Goal: Information Seeking & Learning: Learn about a topic

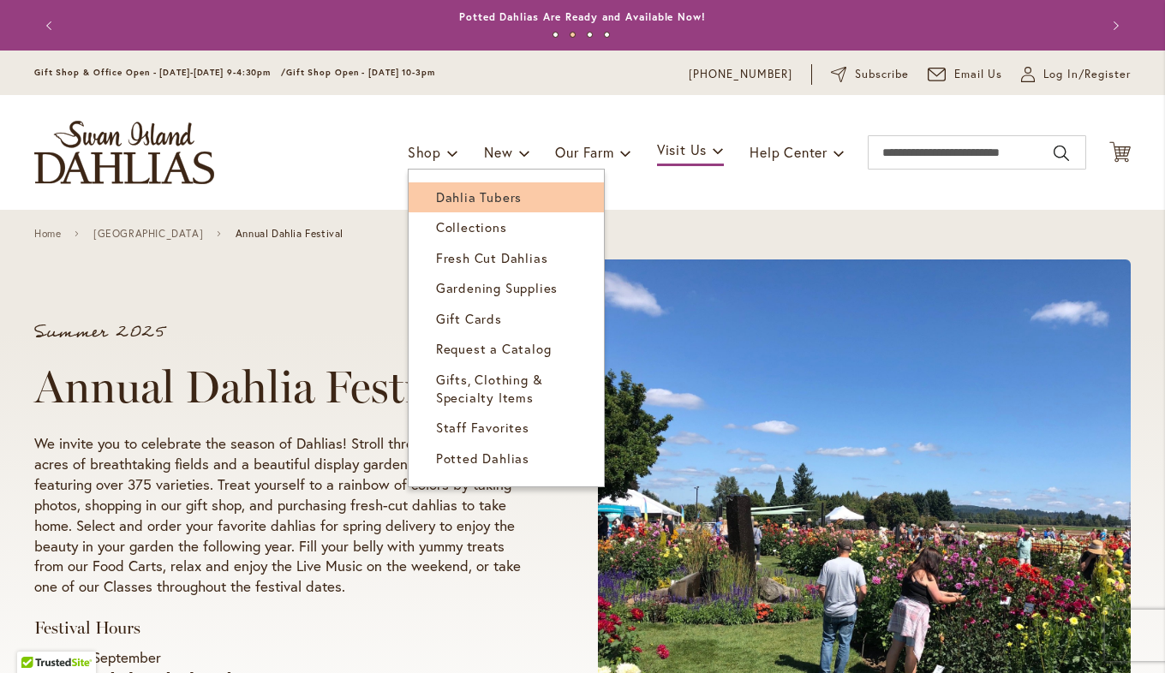
click at [447, 193] on span "Dahlia Tubers" at bounding box center [479, 196] width 86 height 17
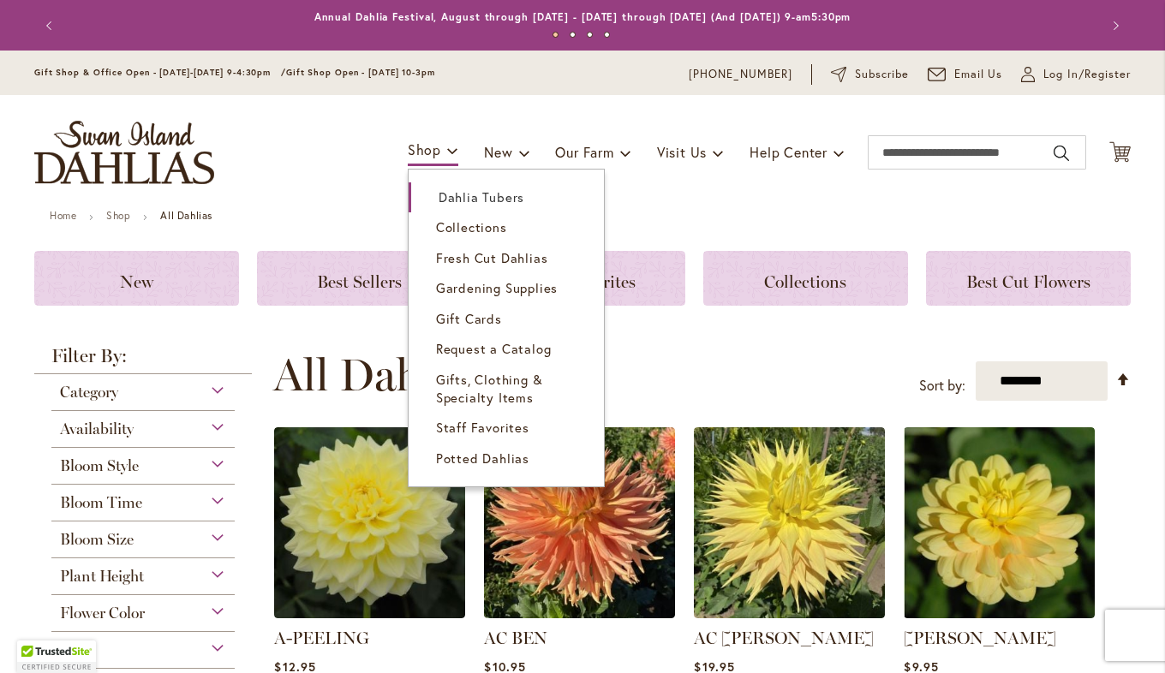
click at [433, 153] on link "Shop" at bounding box center [433, 151] width 51 height 30
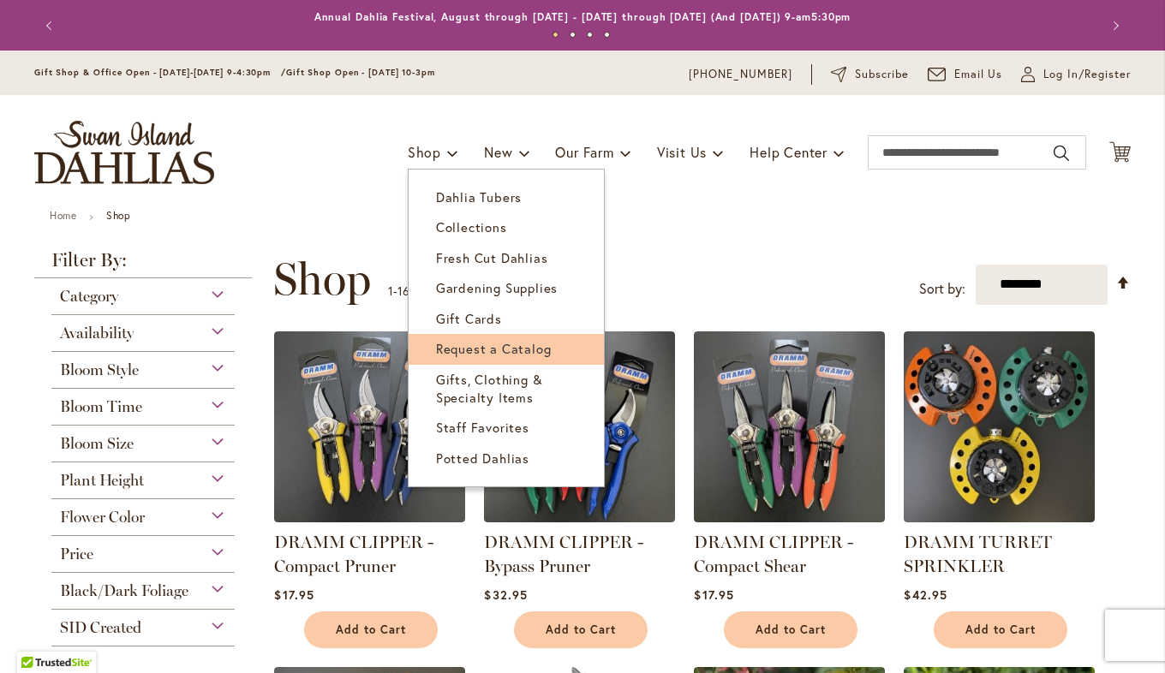
click at [469, 344] on span "Request a Catalog" at bounding box center [494, 348] width 116 height 17
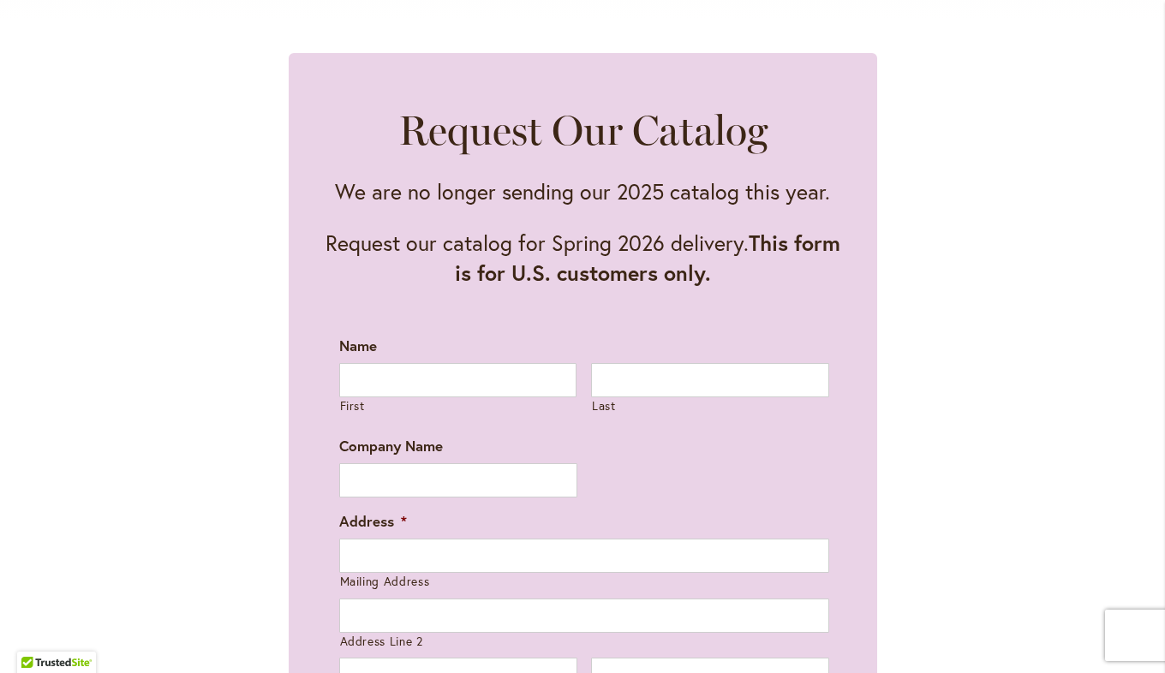
scroll to position [857, 0]
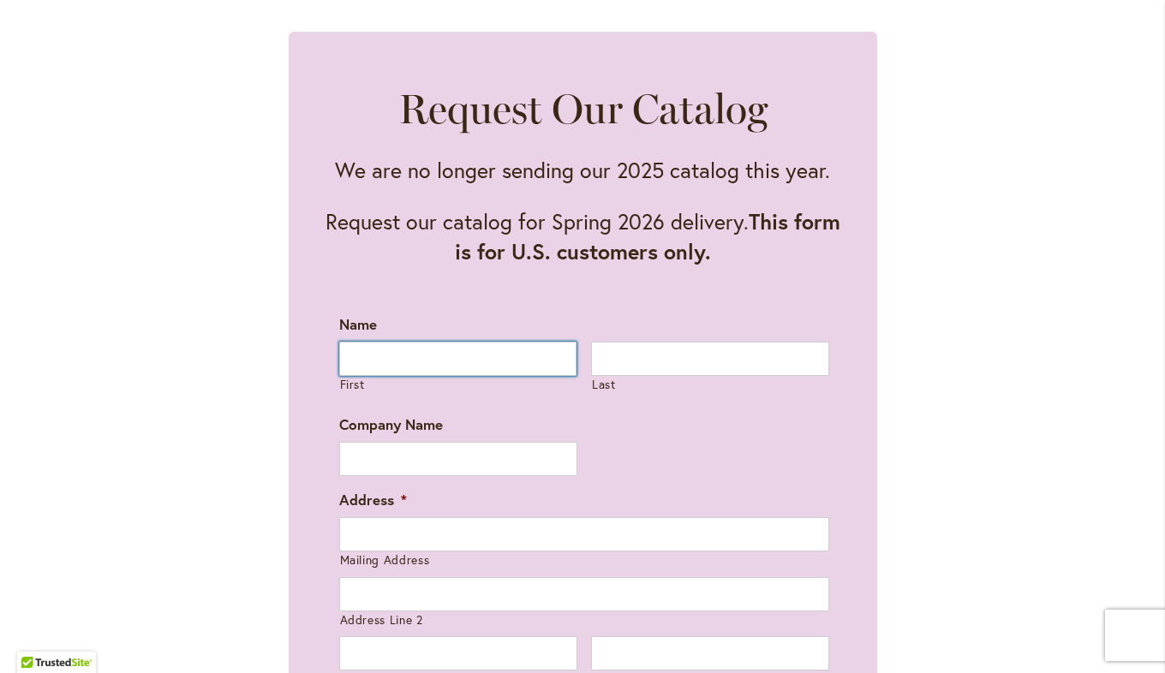
click at [409, 364] on input "First" at bounding box center [458, 359] width 238 height 34
type input "******"
type input "*****"
type input "**********"
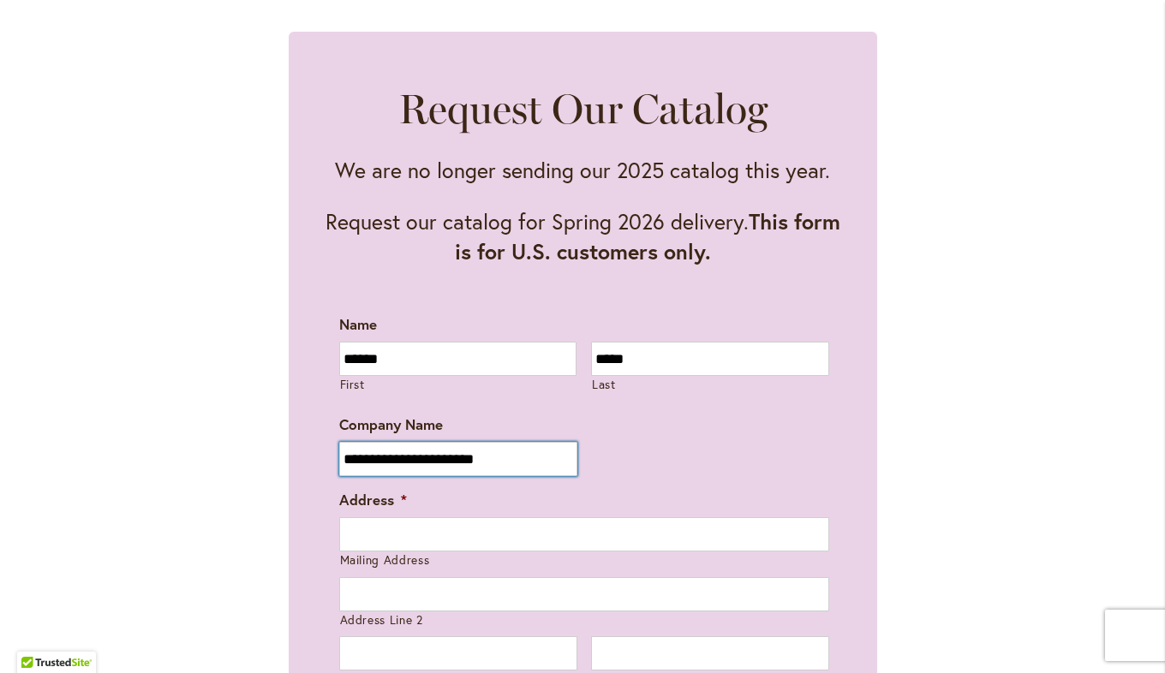
type input "**********"
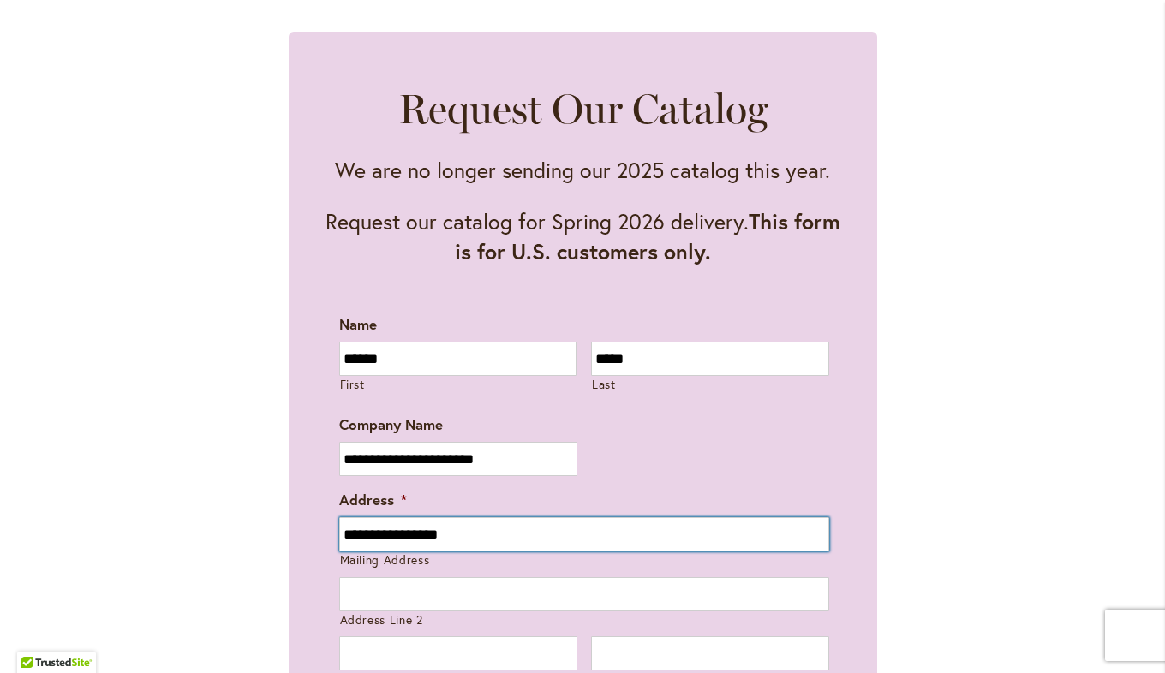
type input "******"
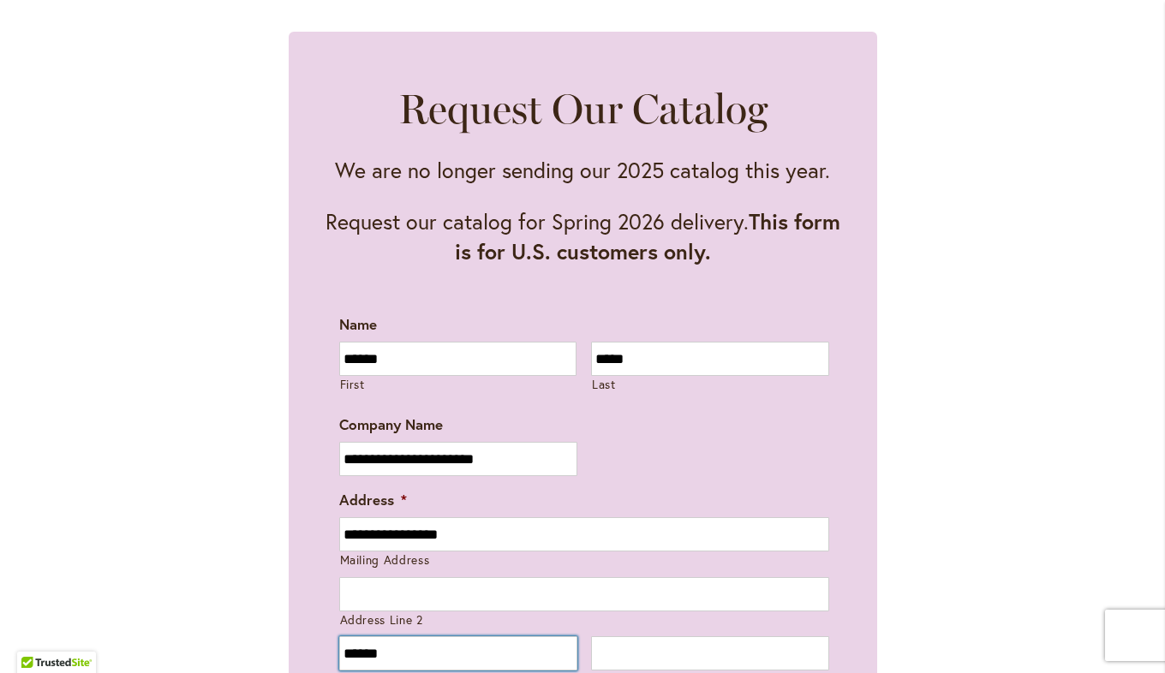
type input "**"
type input "*****"
type input "**********"
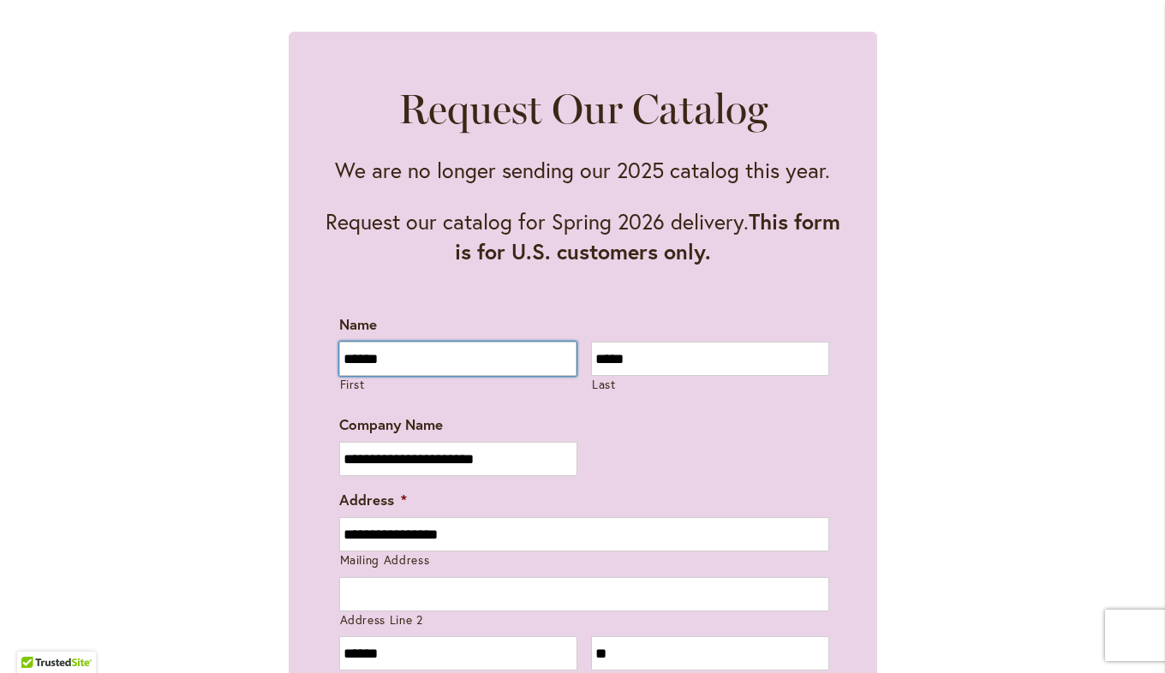
type input "**********"
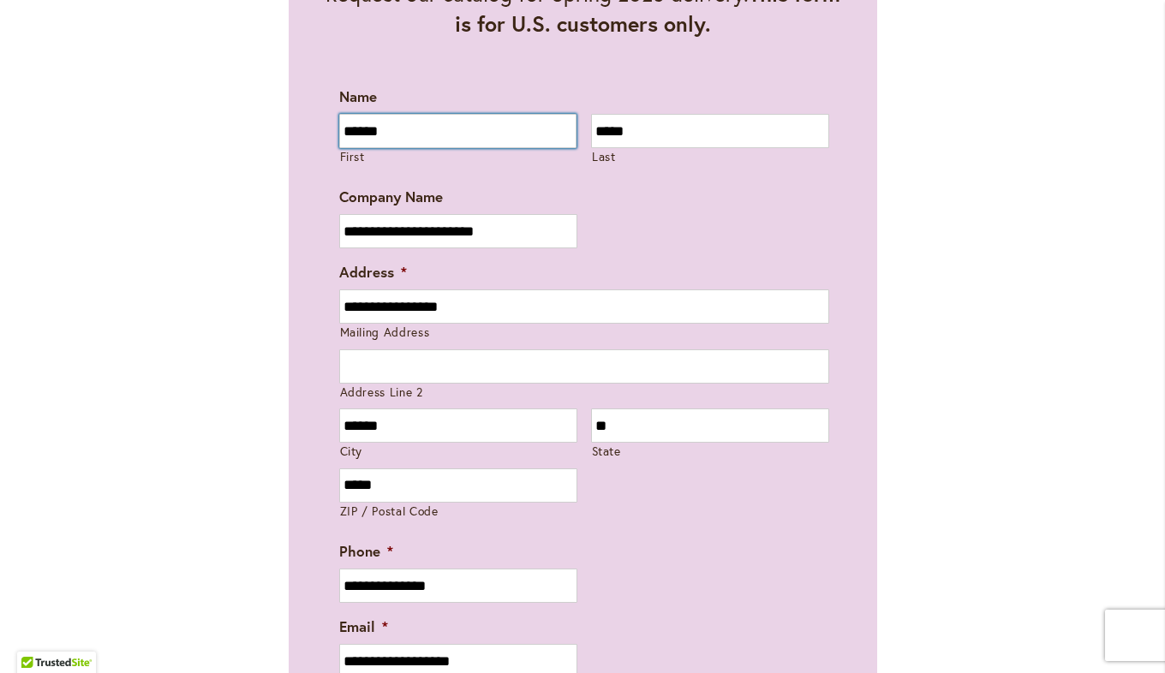
scroll to position [1113, 0]
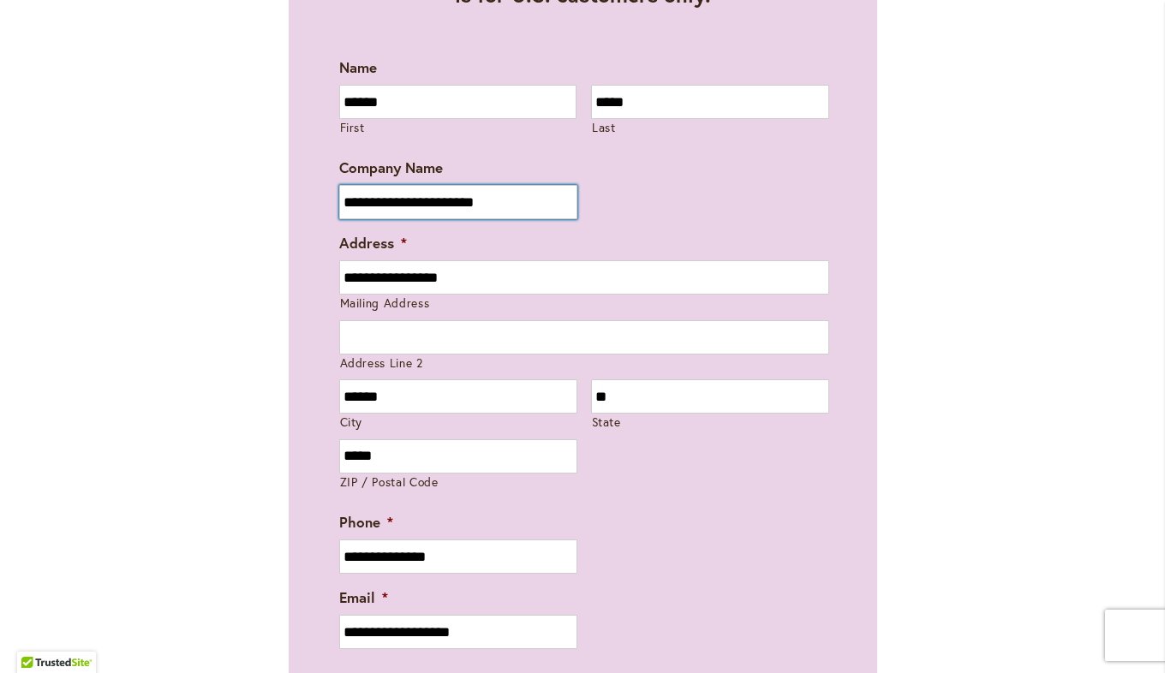
drag, startPoint x: 522, startPoint y: 195, endPoint x: 236, endPoint y: 195, distance: 286.9
click at [236, 195] on div "**********" at bounding box center [582, 282] width 1096 height 1015
click at [739, 202] on div at bounding box center [584, 202] width 490 height 34
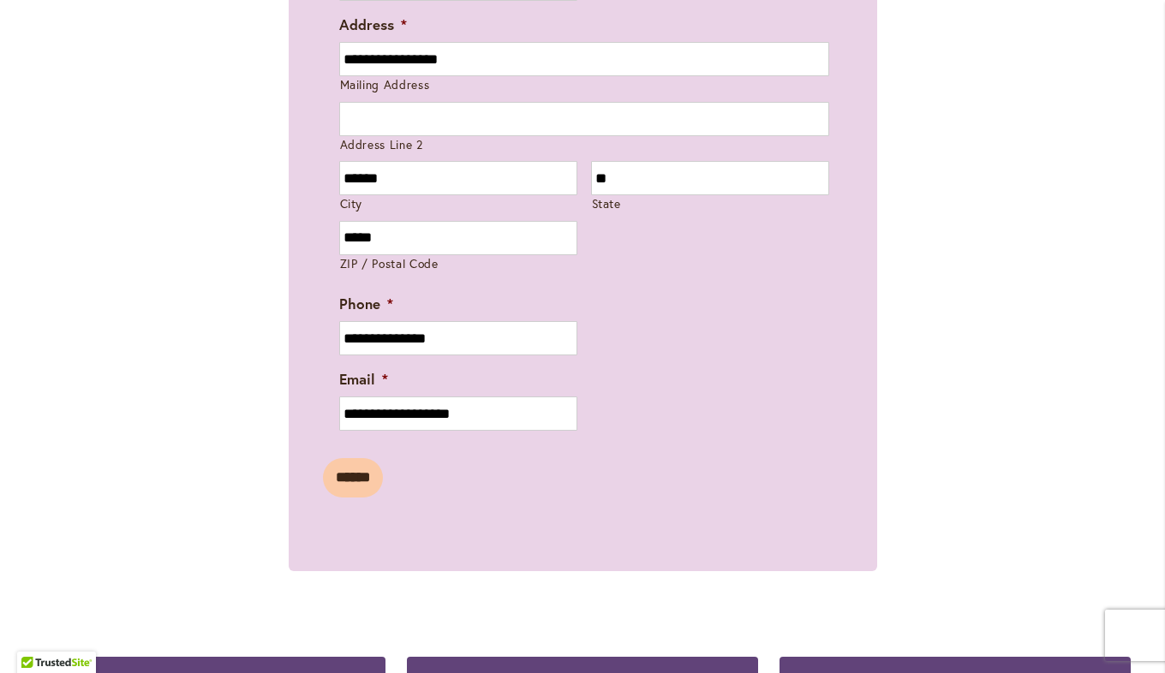
scroll to position [1456, 0]
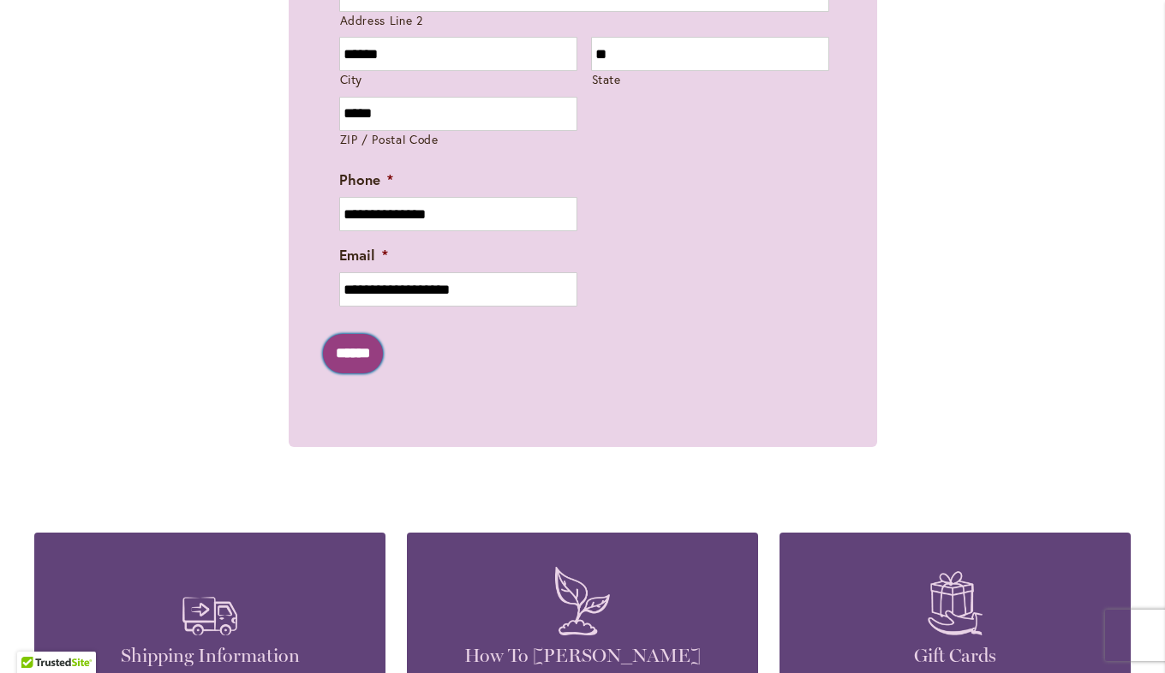
click at [349, 353] on input "******" at bounding box center [353, 353] width 60 height 39
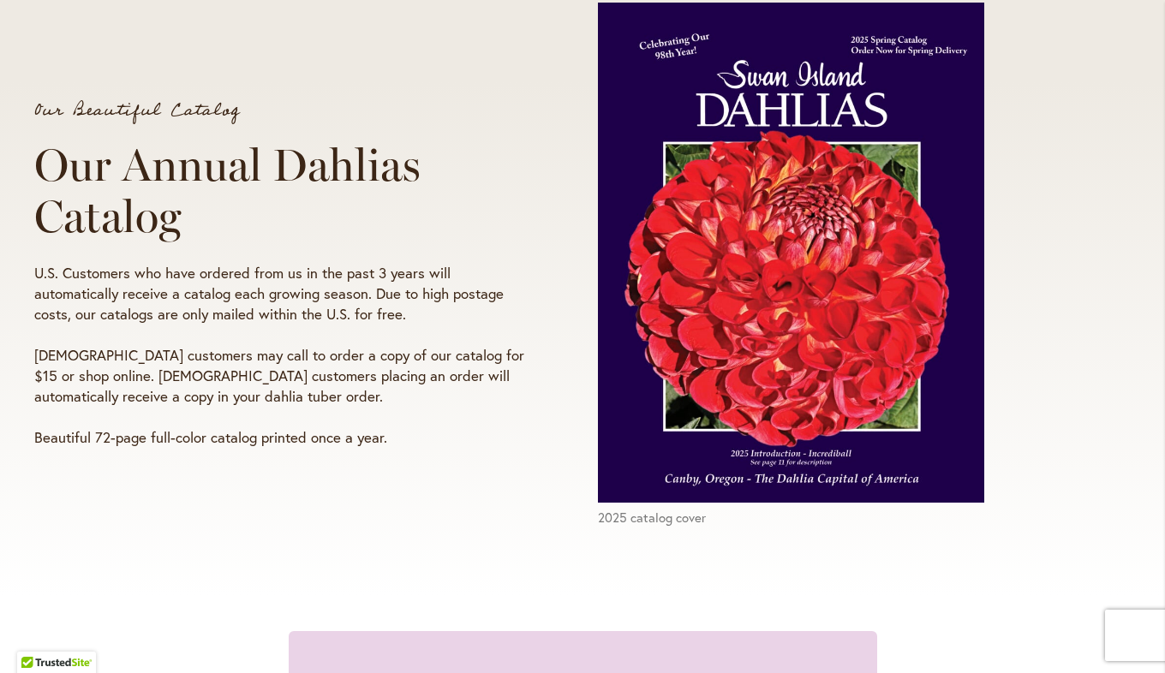
scroll to position [0, 0]
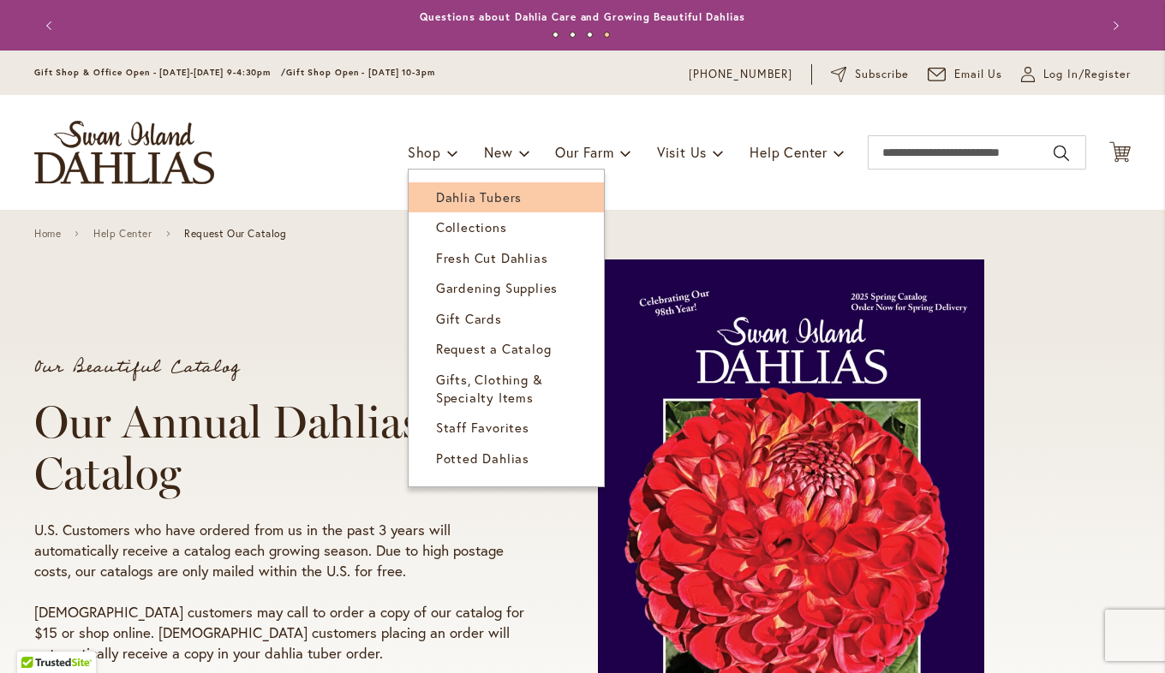
click at [445, 195] on span "Dahlia Tubers" at bounding box center [479, 196] width 86 height 17
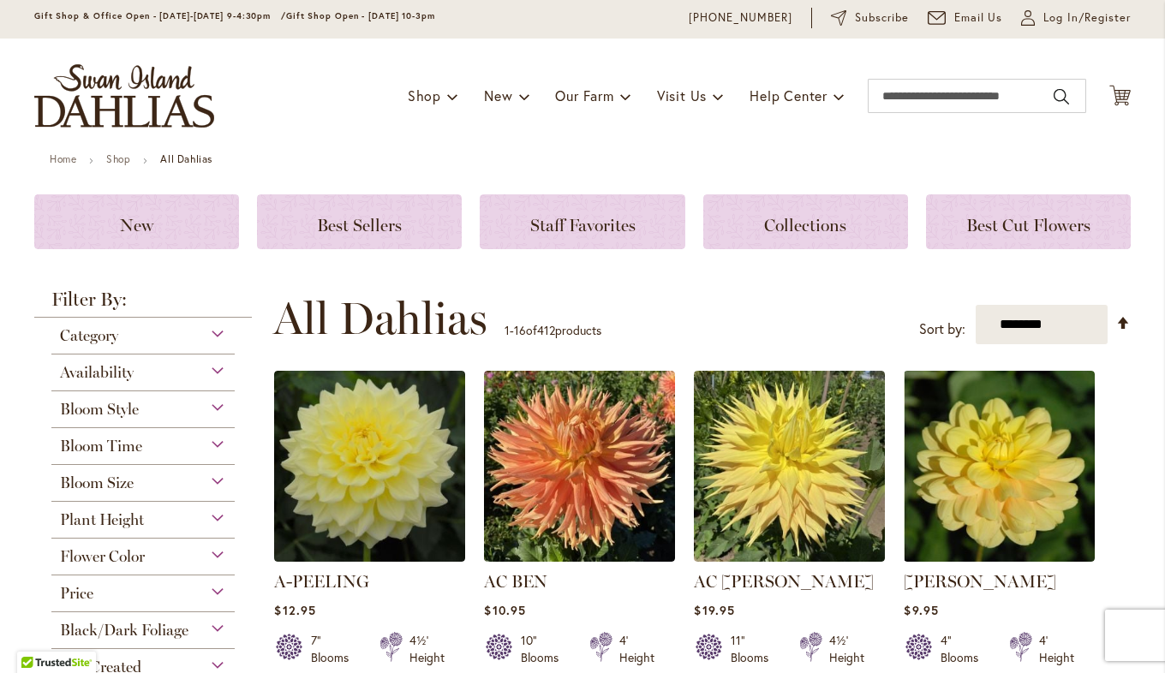
scroll to position [171, 0]
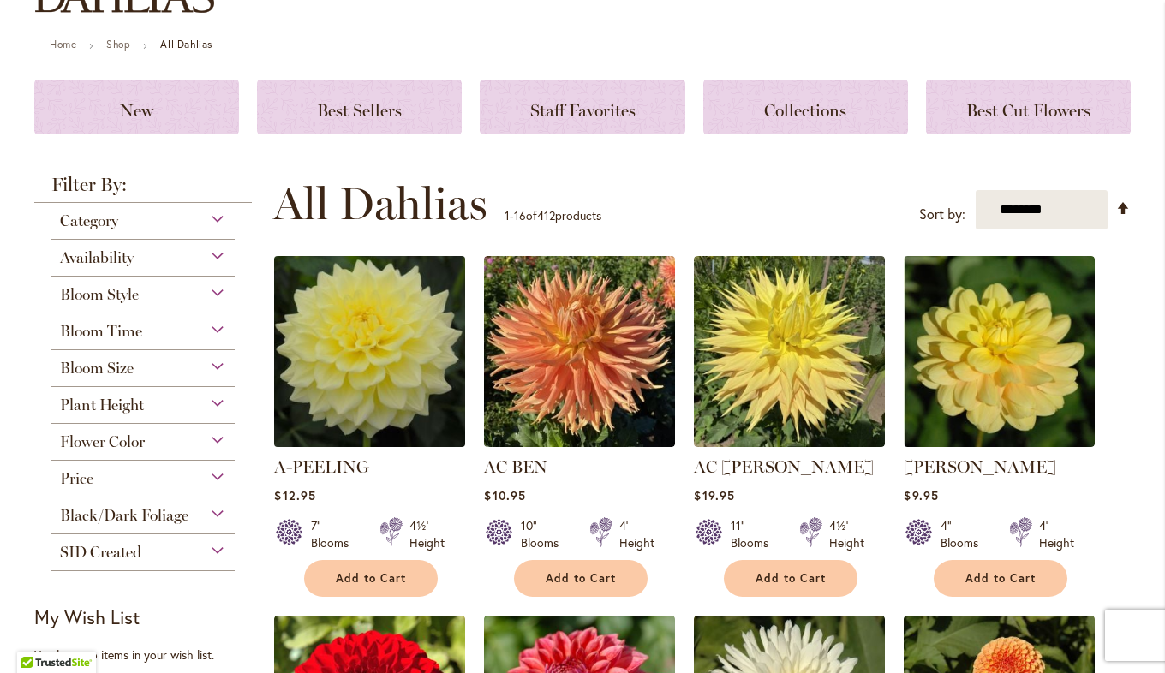
click at [390, 351] on img at bounding box center [370, 352] width 200 height 200
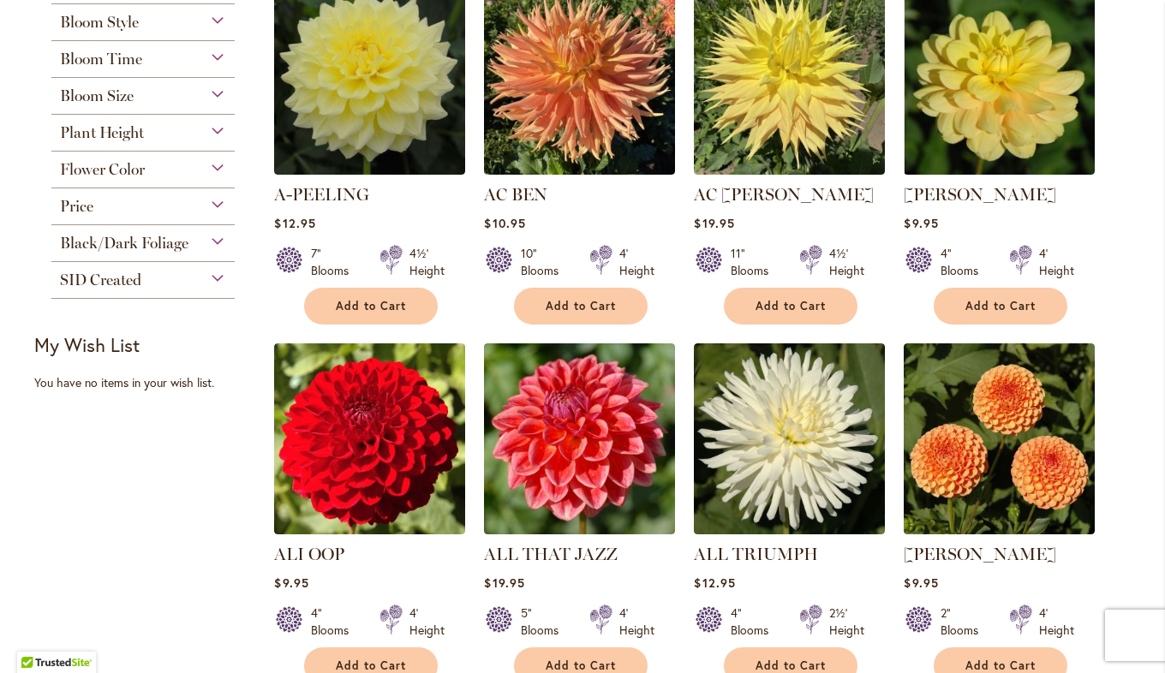
scroll to position [428, 0]
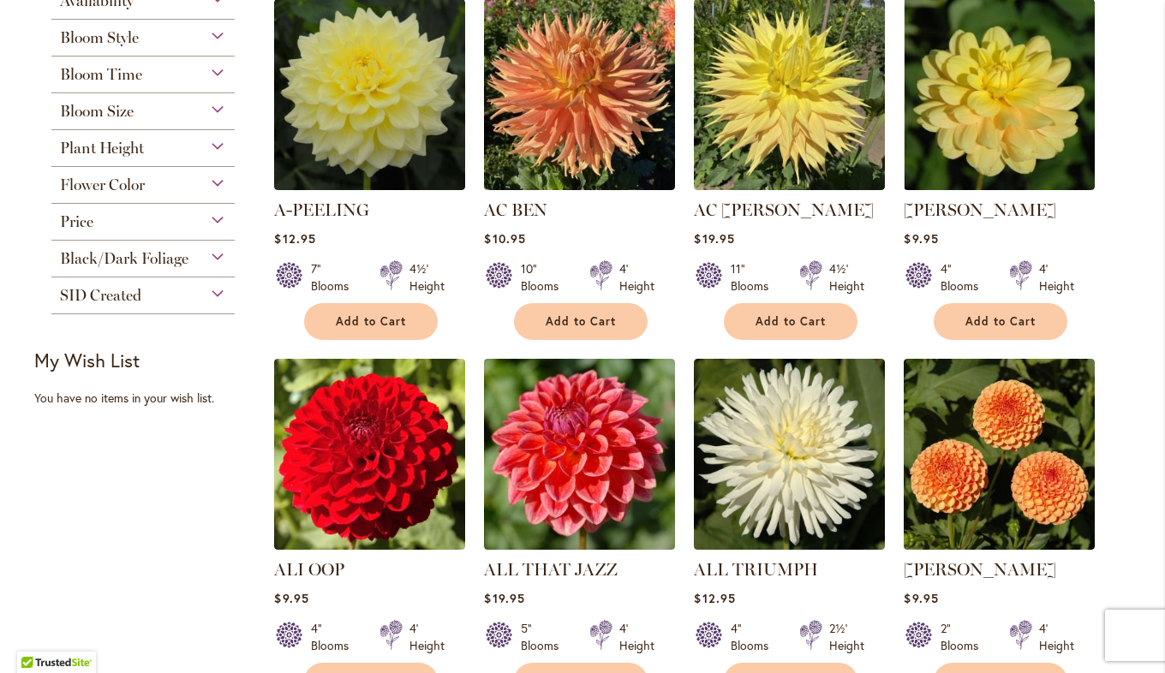
click at [207, 176] on div "Flower Color" at bounding box center [142, 180] width 183 height 27
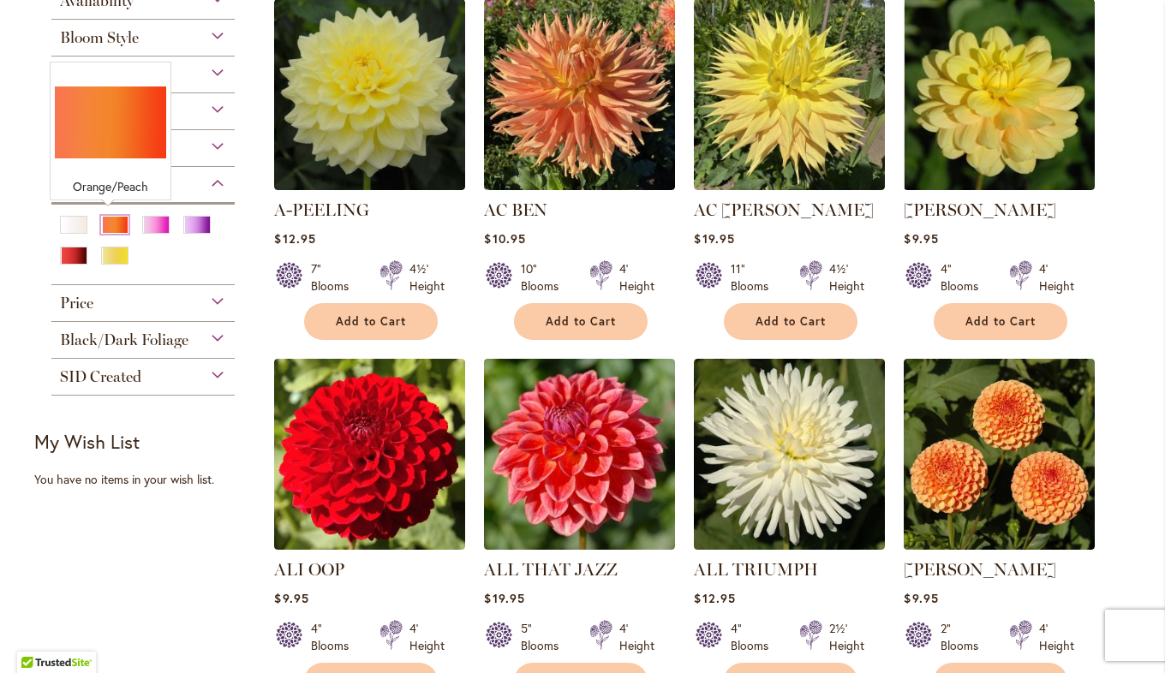
click at [110, 224] on div "Orange/Peach" at bounding box center [114, 225] width 27 height 18
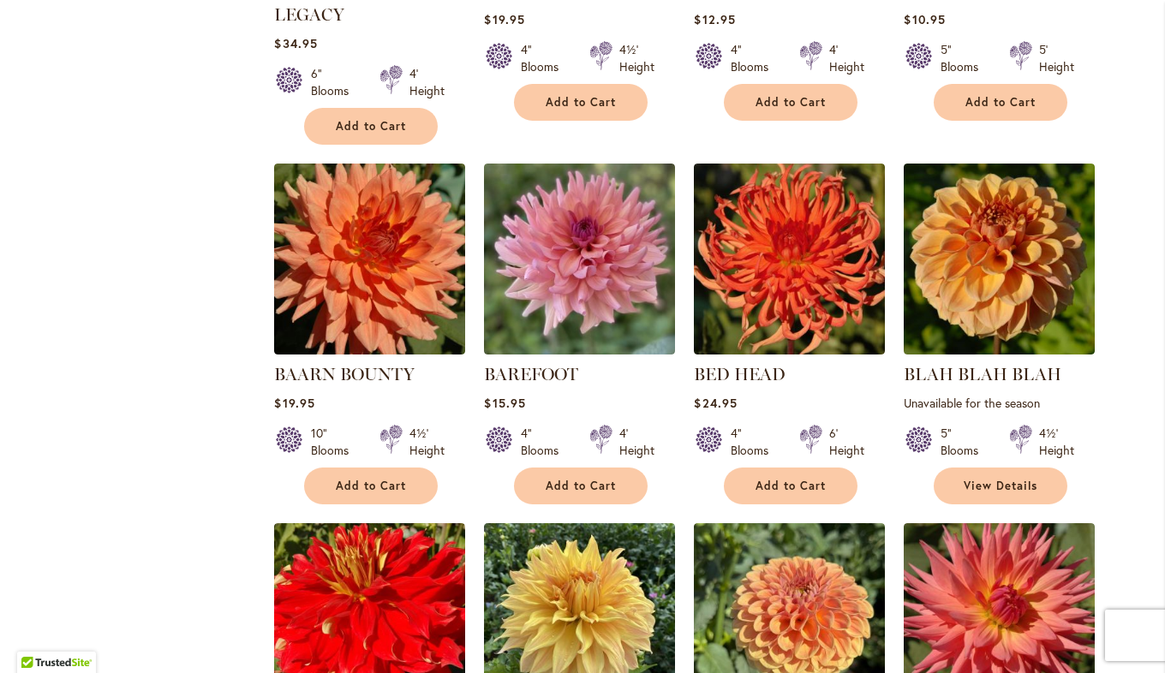
scroll to position [685, 0]
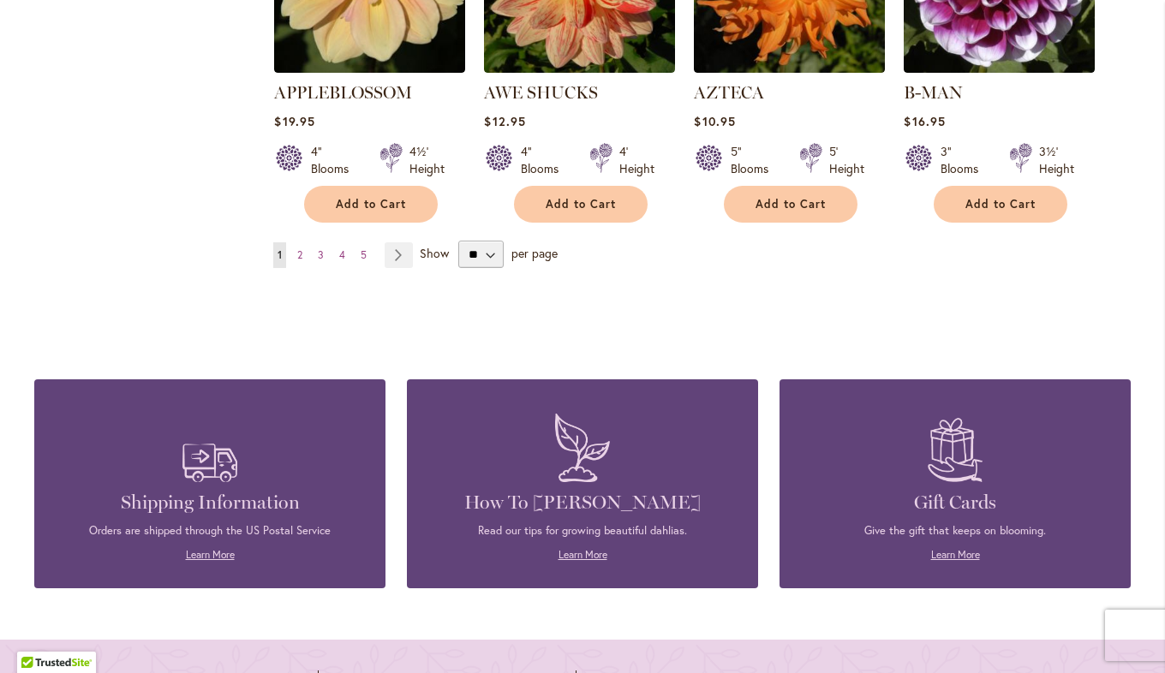
scroll to position [1542, 0]
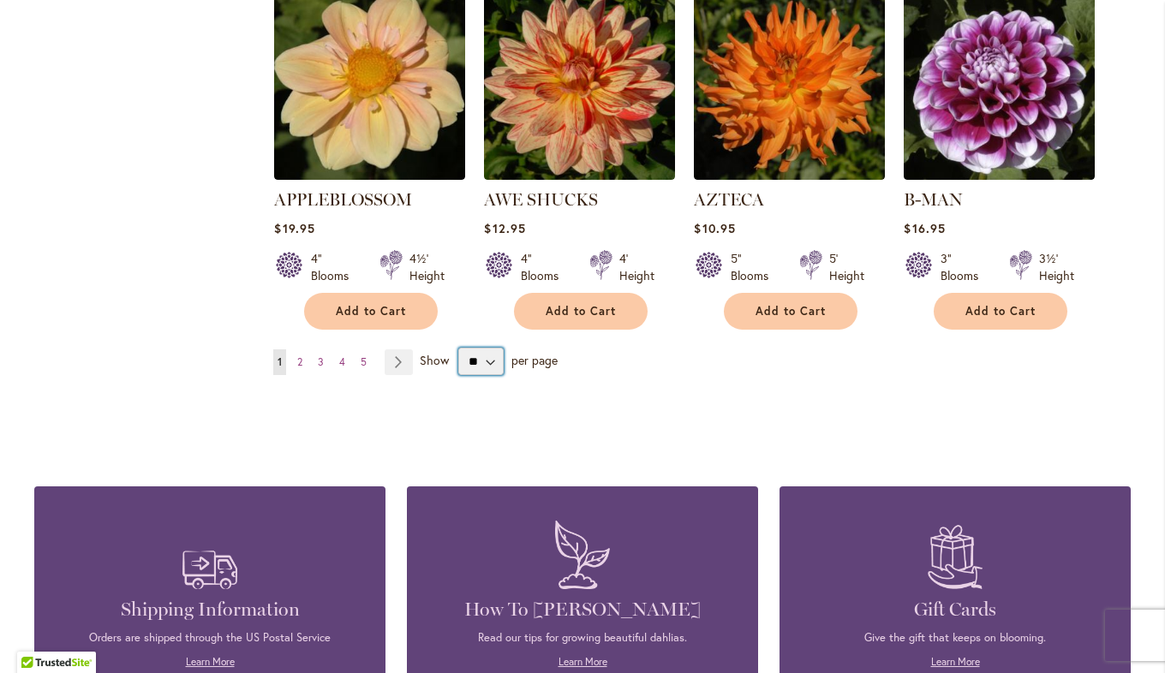
click at [481, 348] on select "** ** ** **" at bounding box center [480, 361] width 45 height 27
select select "**"
click at [458, 348] on select "** ** ** **" at bounding box center [480, 361] width 45 height 27
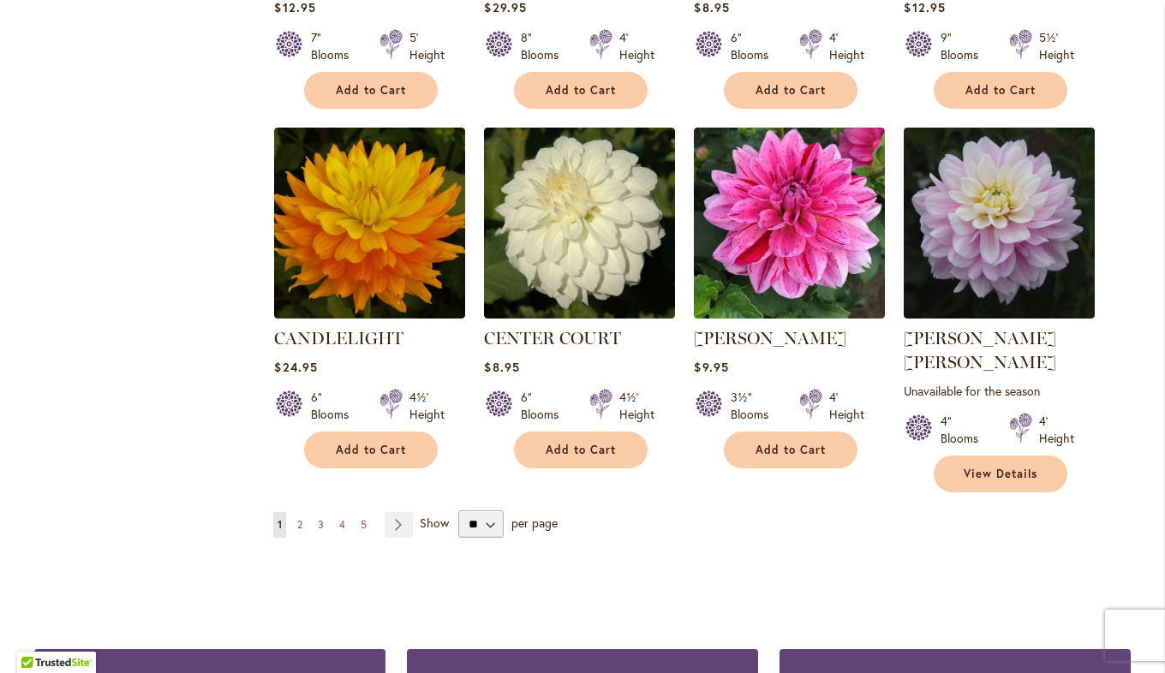
scroll to position [5824, 0]
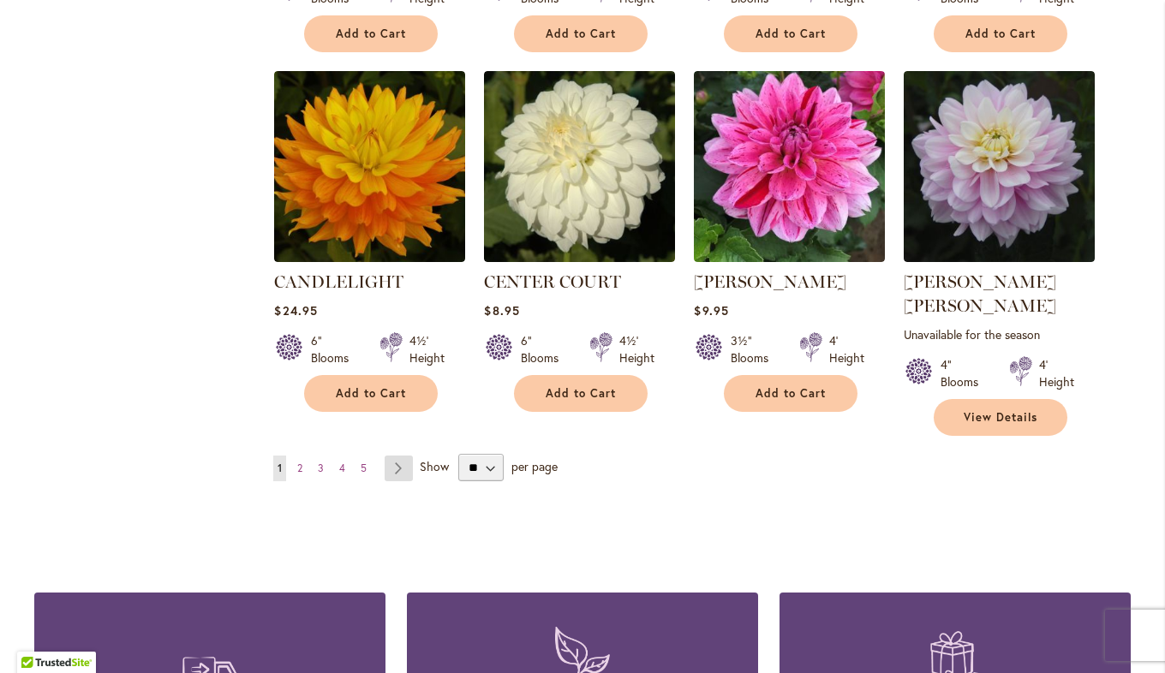
click at [394, 456] on link "Page Next" at bounding box center [399, 469] width 28 height 26
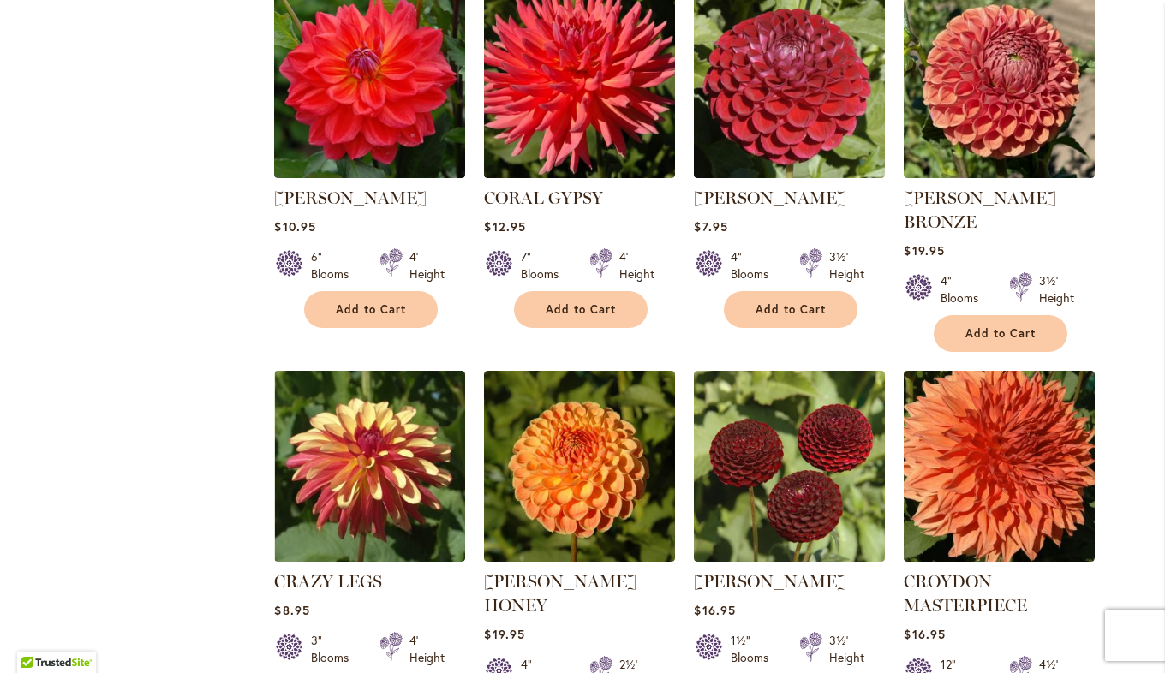
scroll to position [1970, 0]
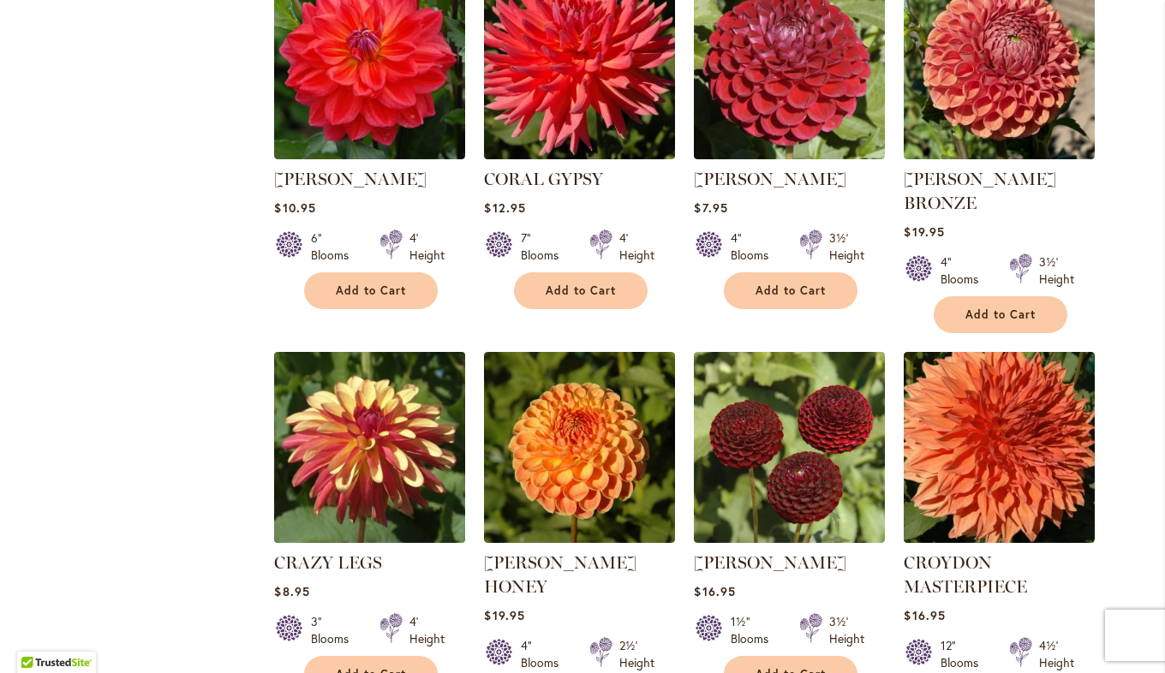
click at [406, 366] on img at bounding box center [370, 448] width 200 height 200
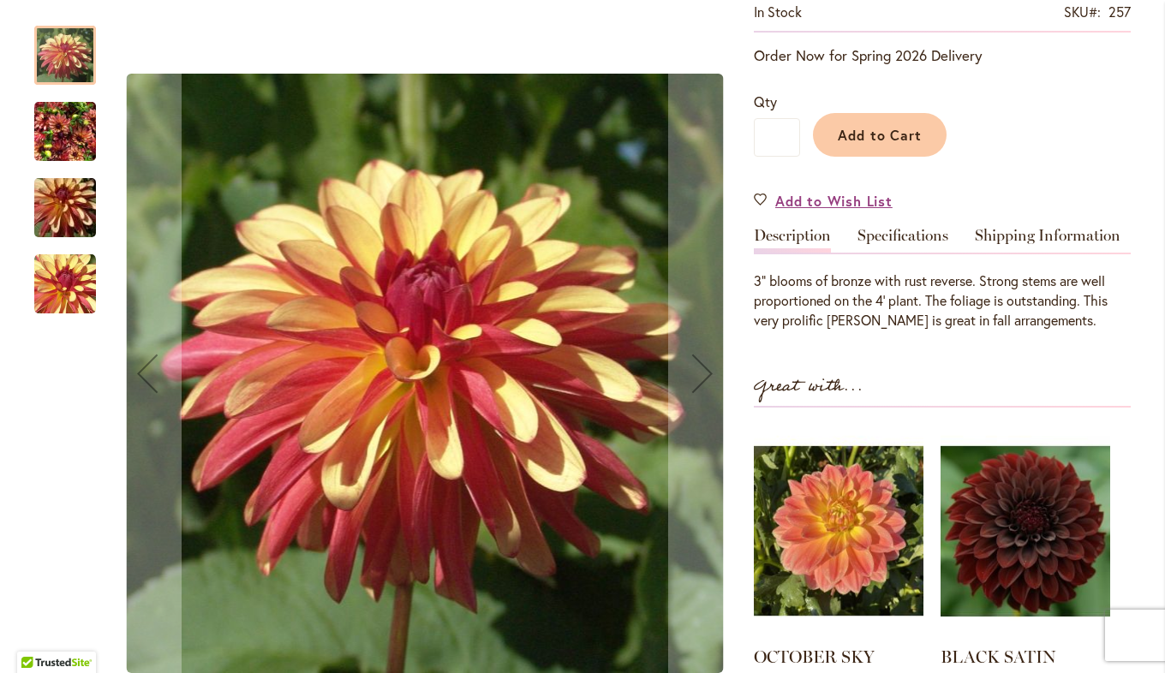
scroll to position [171, 0]
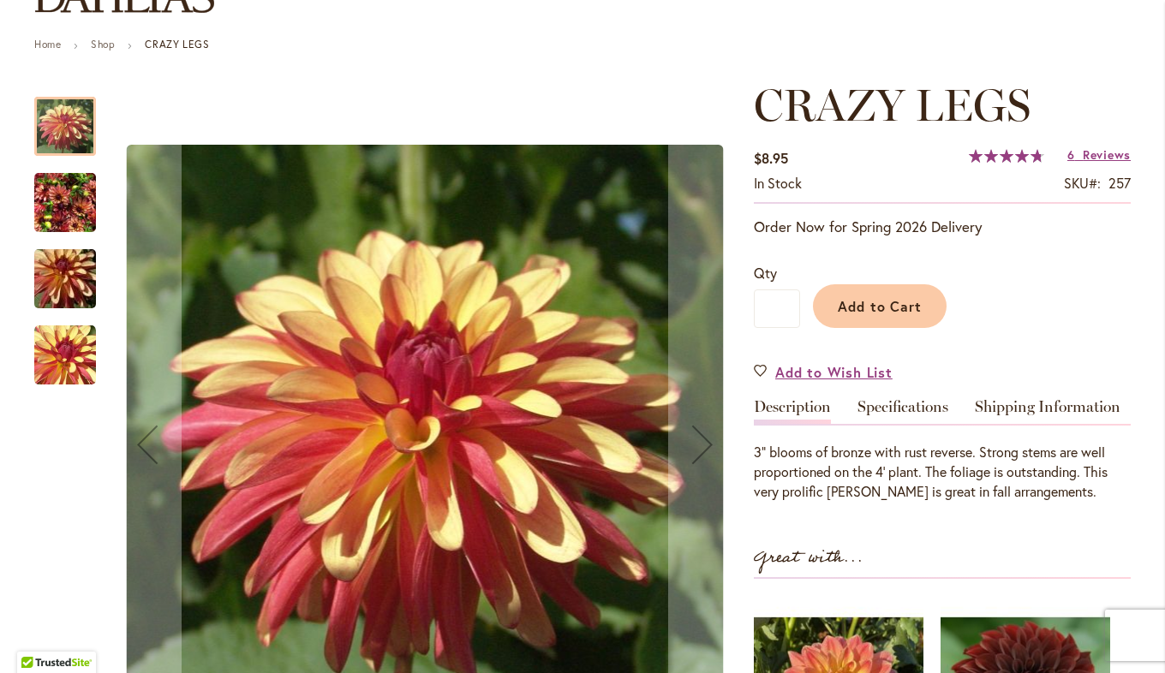
click at [68, 199] on img "CRAZY LEGS" at bounding box center [65, 203] width 62 height 82
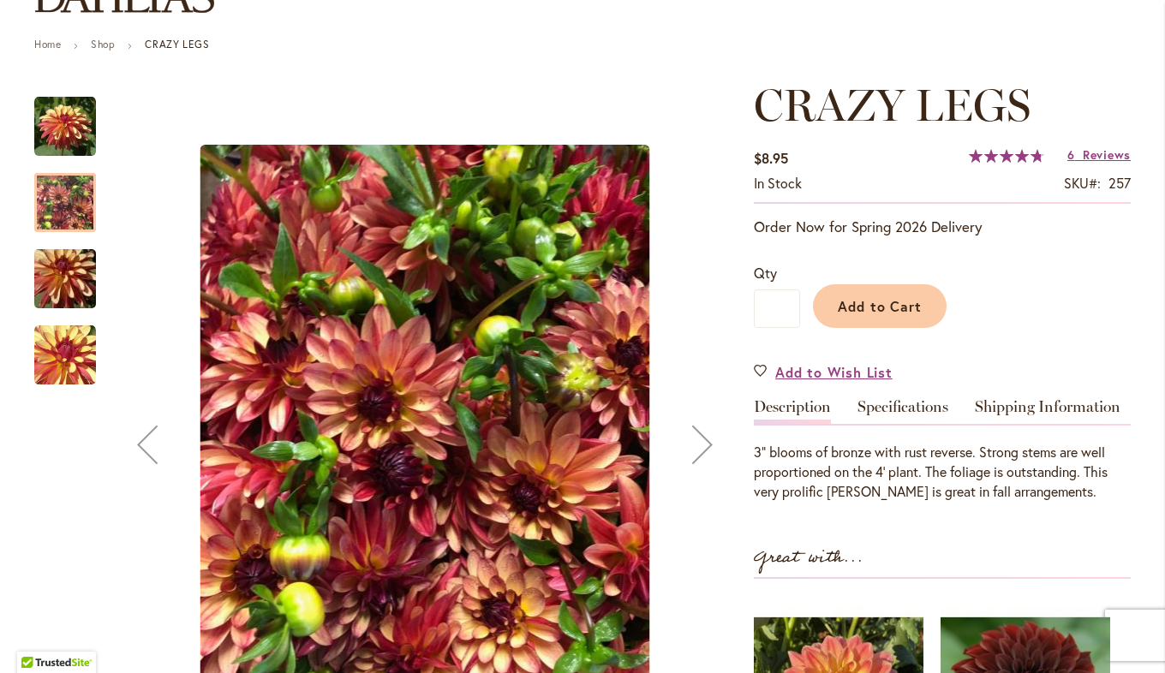
click at [45, 289] on img "CRAZY LEGS" at bounding box center [64, 279] width 123 height 82
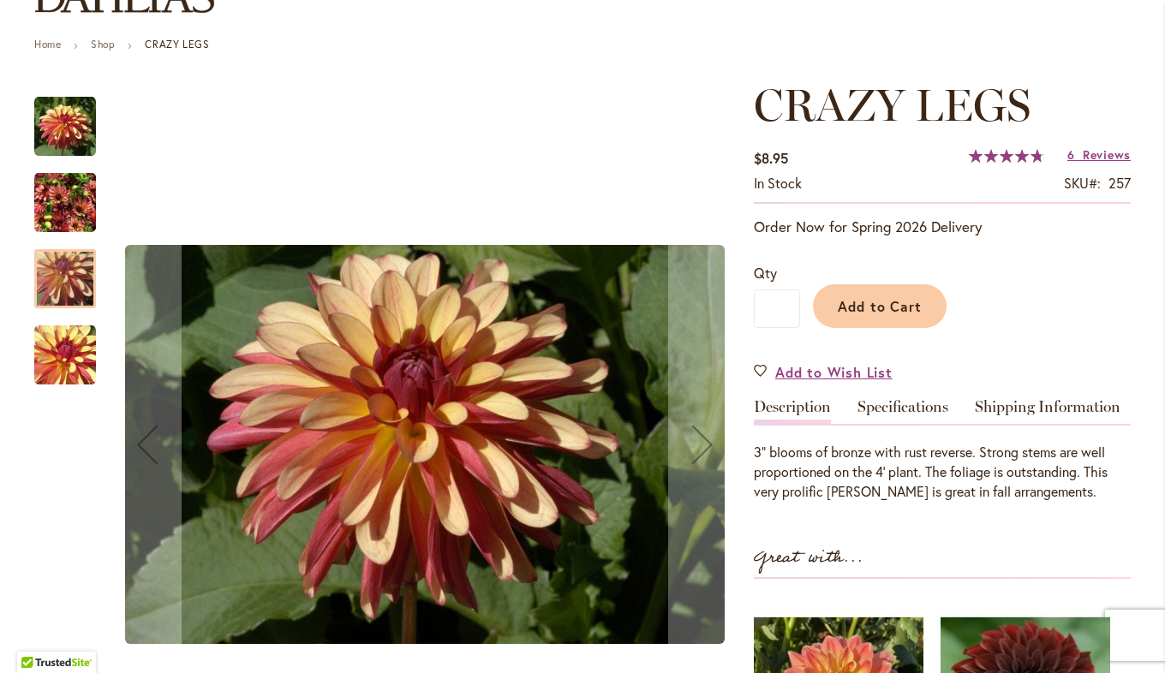
click at [54, 344] on img "CRAZY LEGS" at bounding box center [65, 356] width 62 height 62
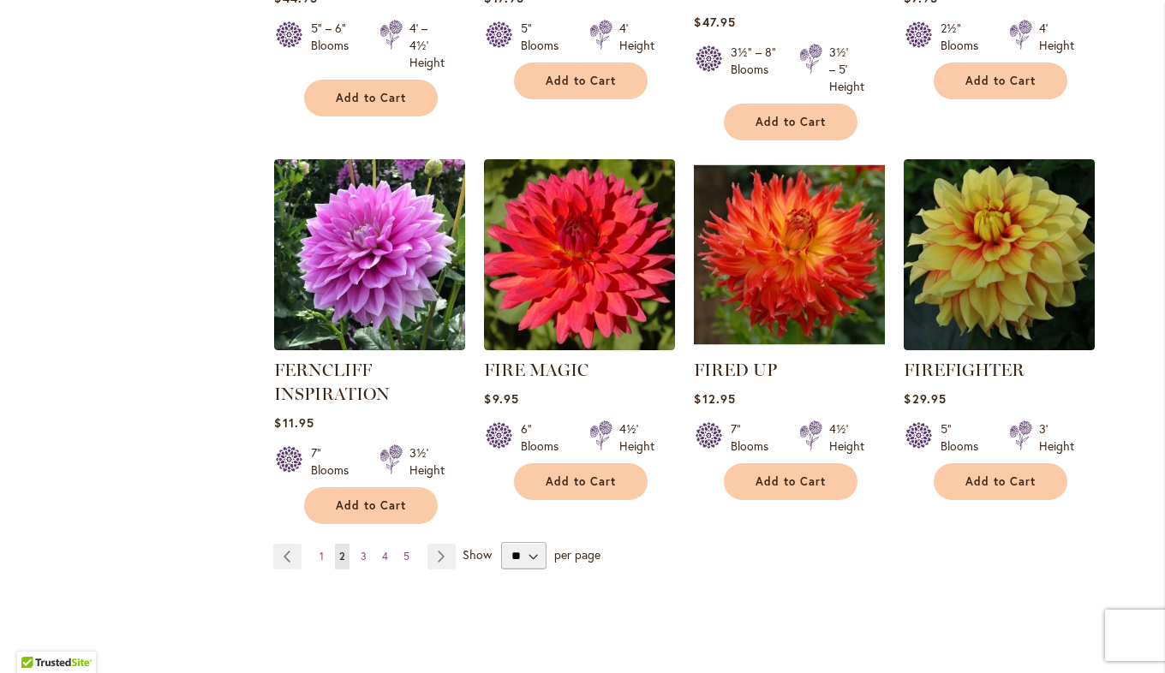
scroll to position [5910, 0]
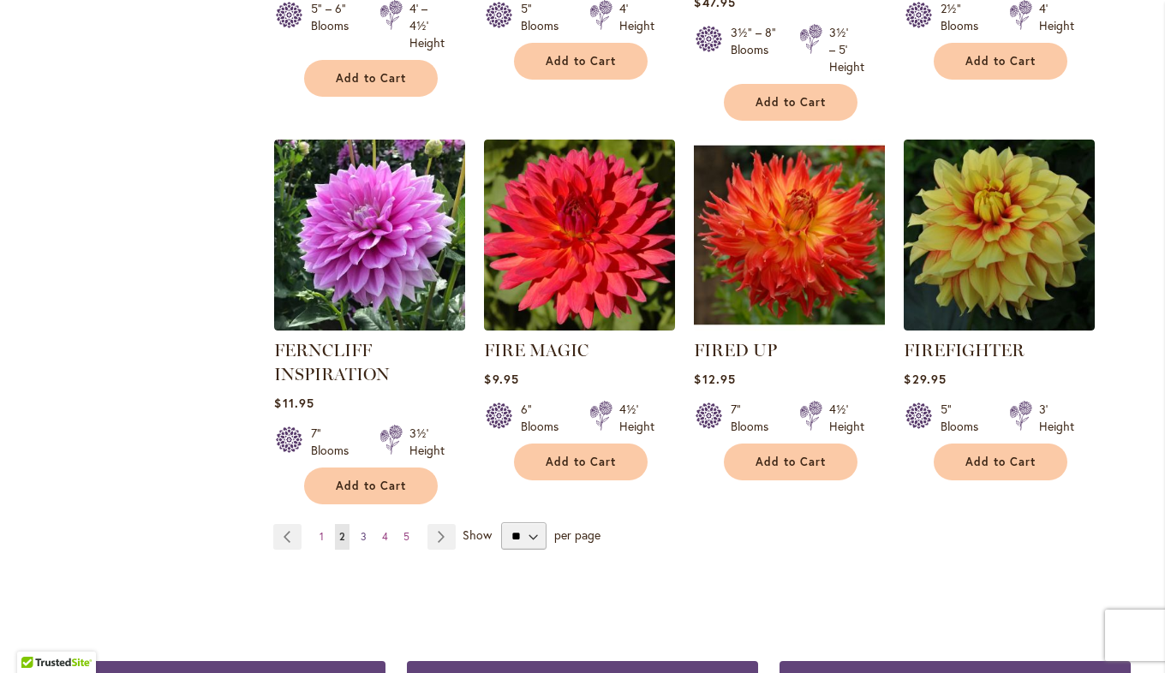
click at [361, 530] on span "3" at bounding box center [364, 536] width 6 height 13
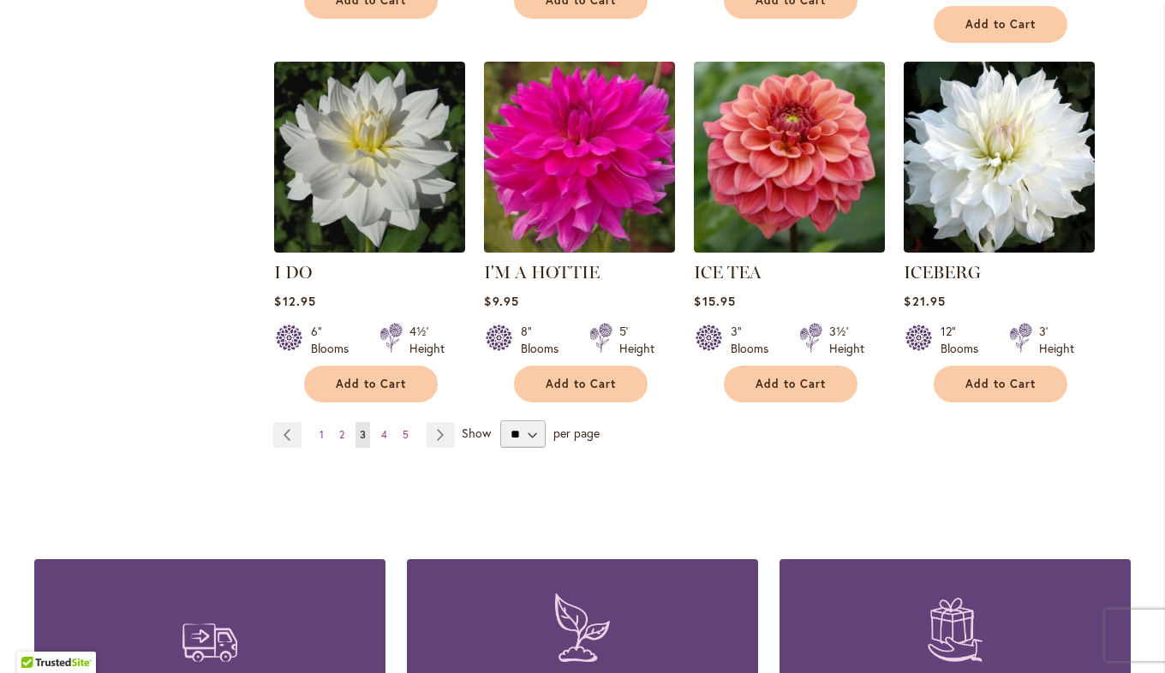
scroll to position [5996, 0]
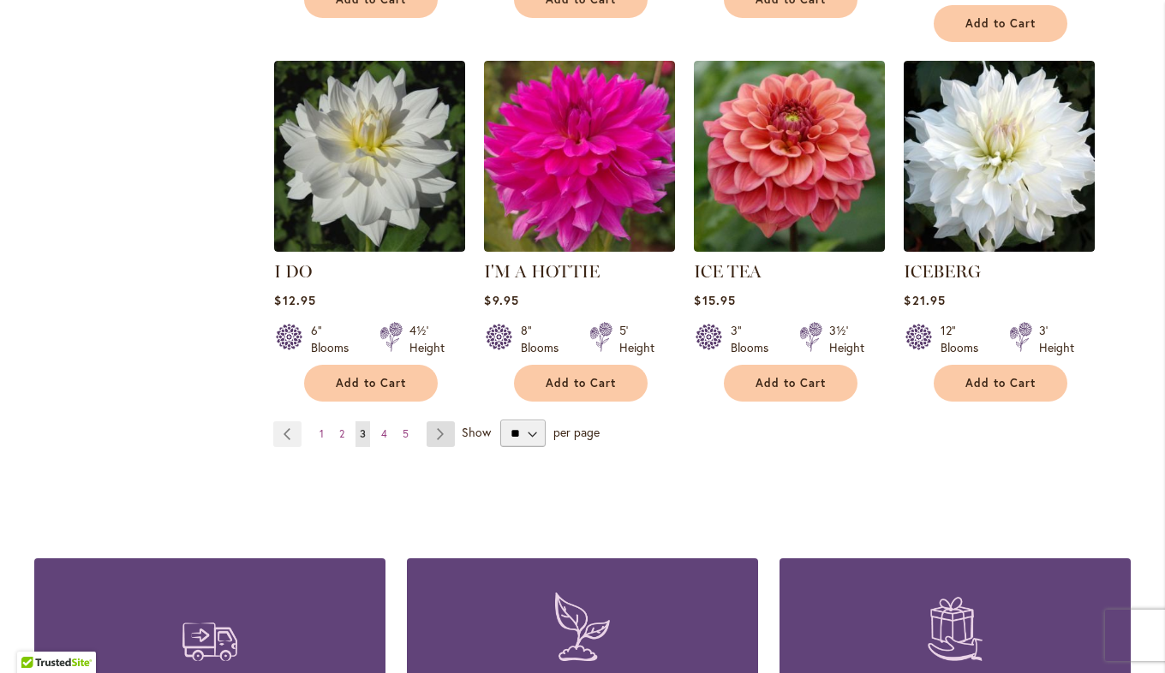
click at [429, 421] on link "Page Next" at bounding box center [441, 434] width 28 height 26
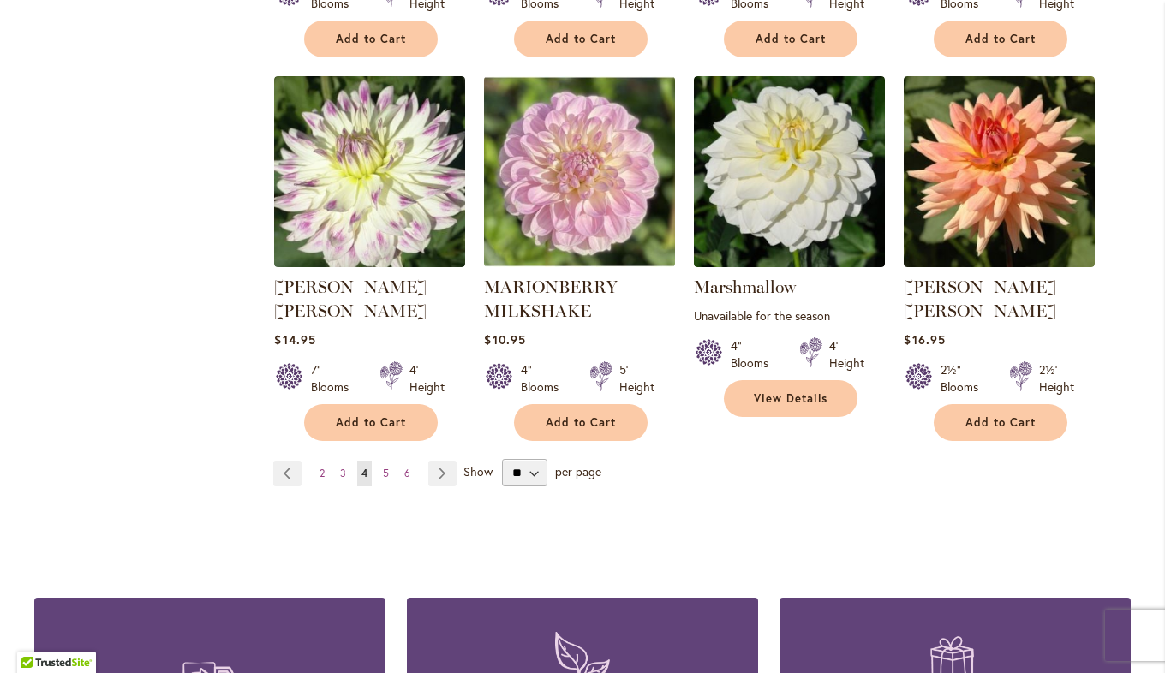
scroll to position [5910, 0]
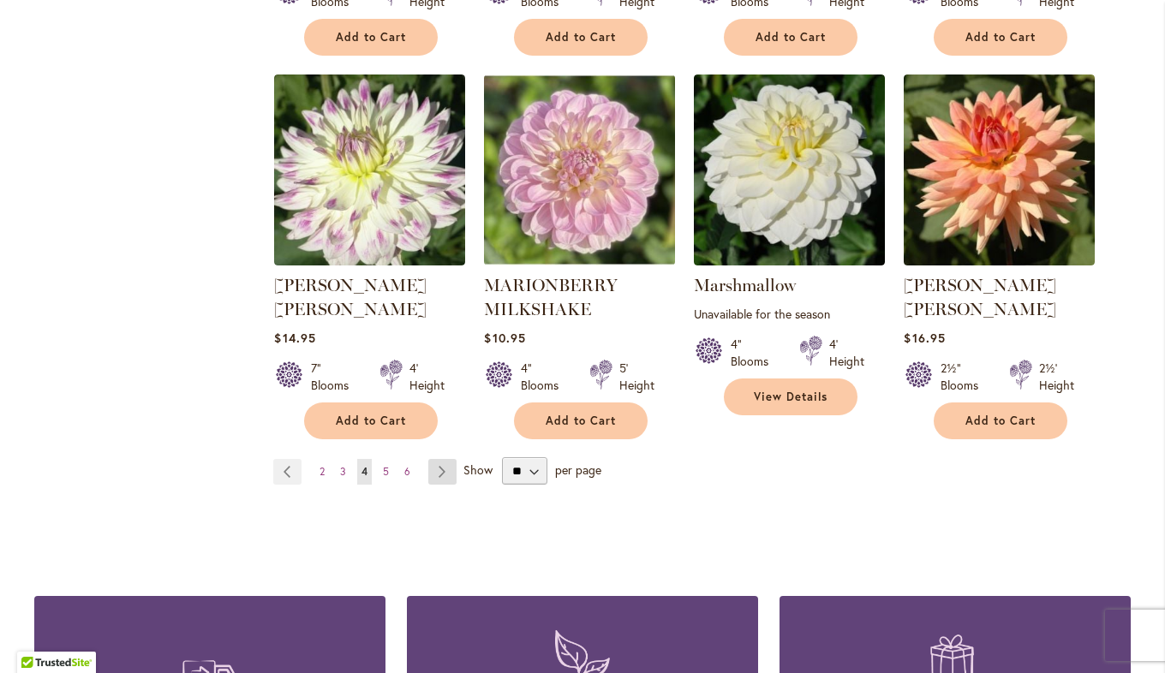
click at [443, 459] on link "Page Next" at bounding box center [442, 472] width 28 height 26
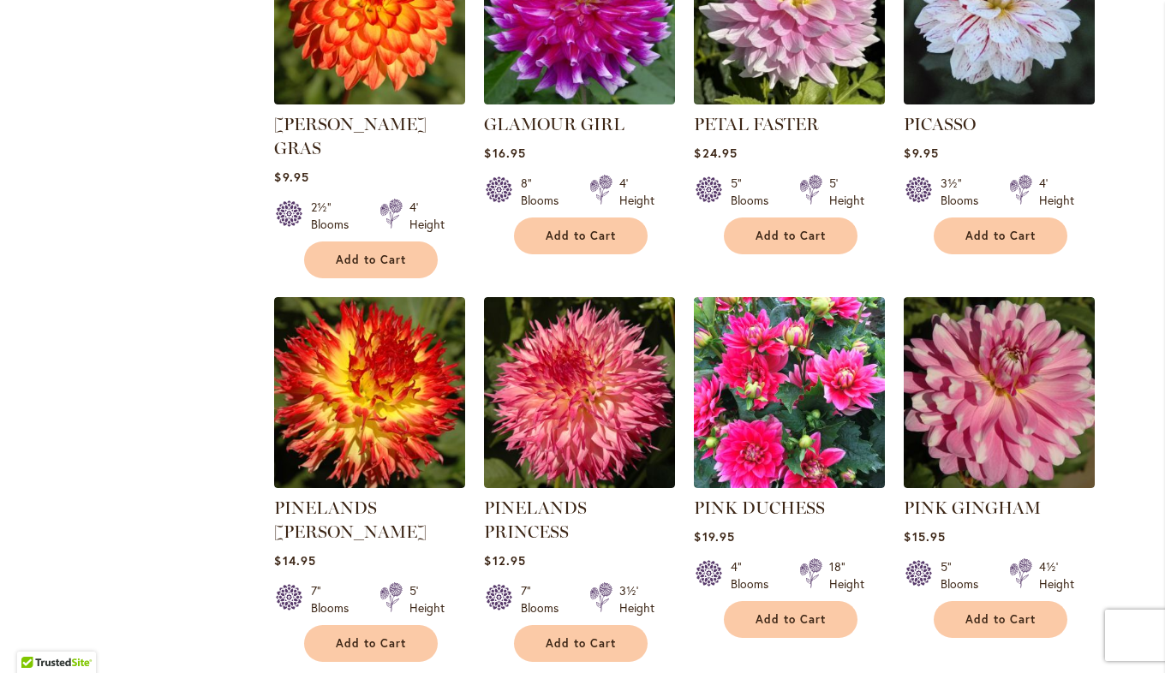
scroll to position [5396, 0]
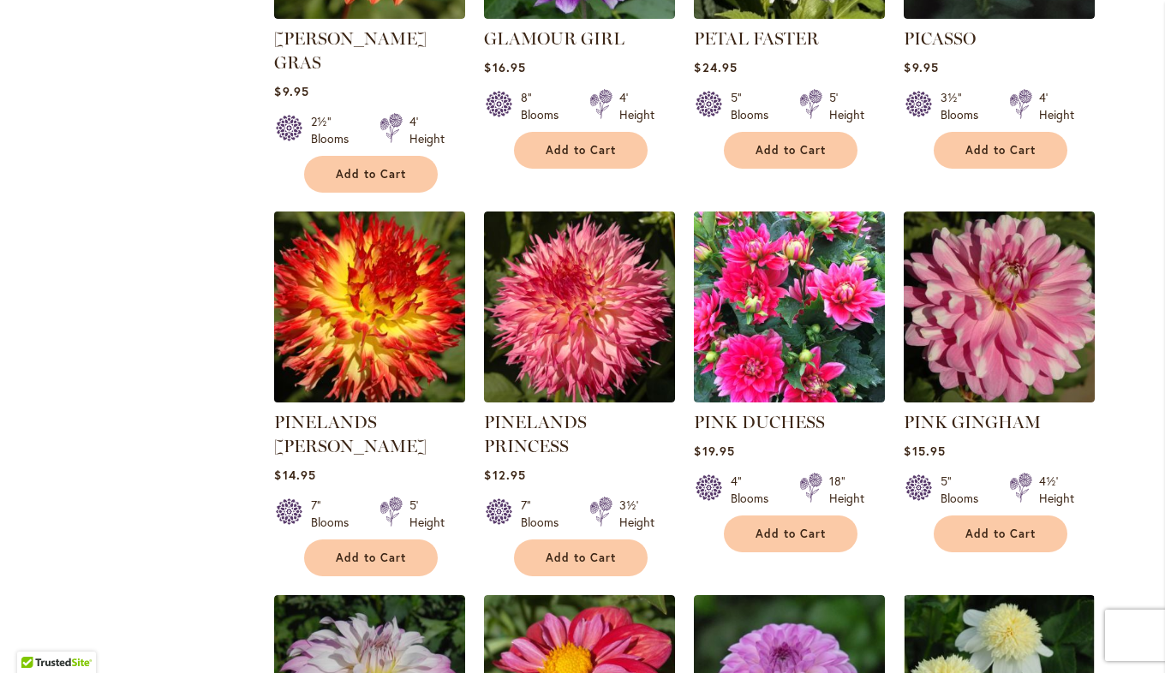
click at [379, 215] on img at bounding box center [370, 307] width 200 height 200
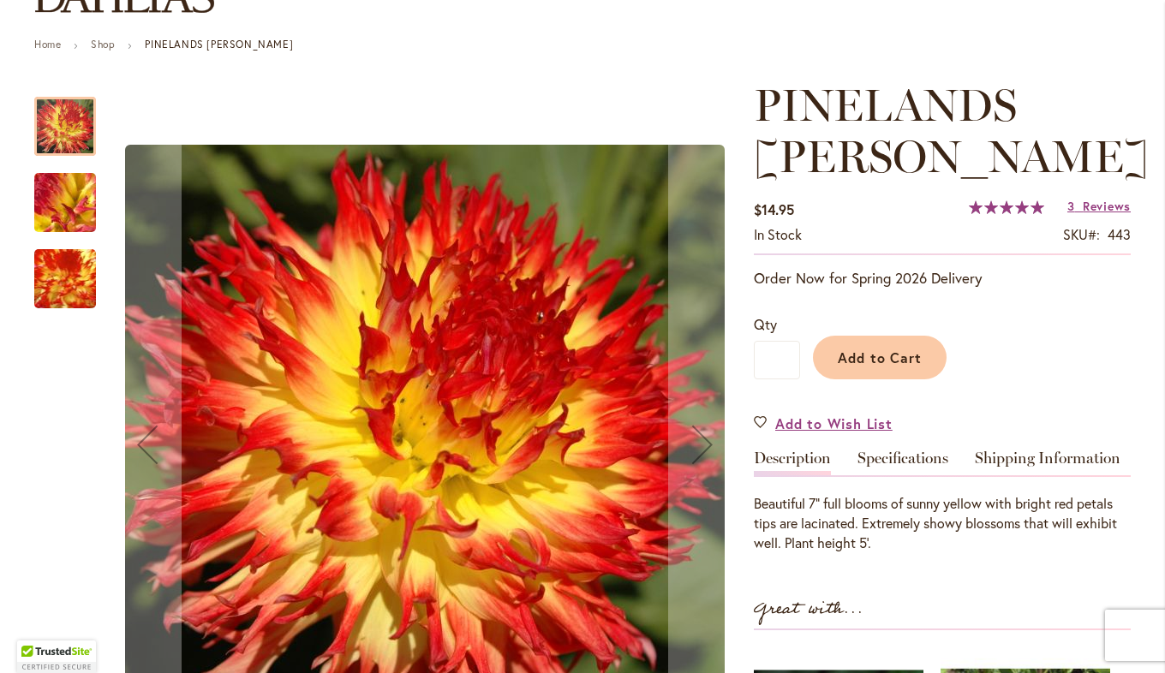
scroll to position [257, 0]
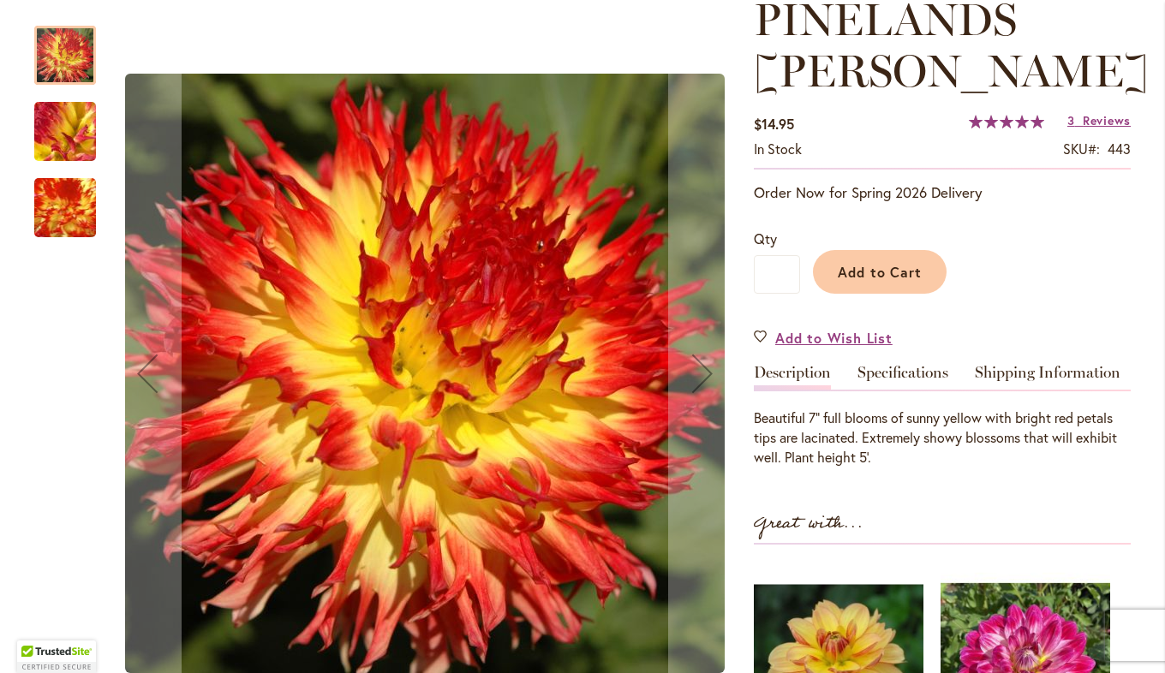
click at [83, 125] on img "PINELANDS PAM" at bounding box center [64, 132] width 123 height 93
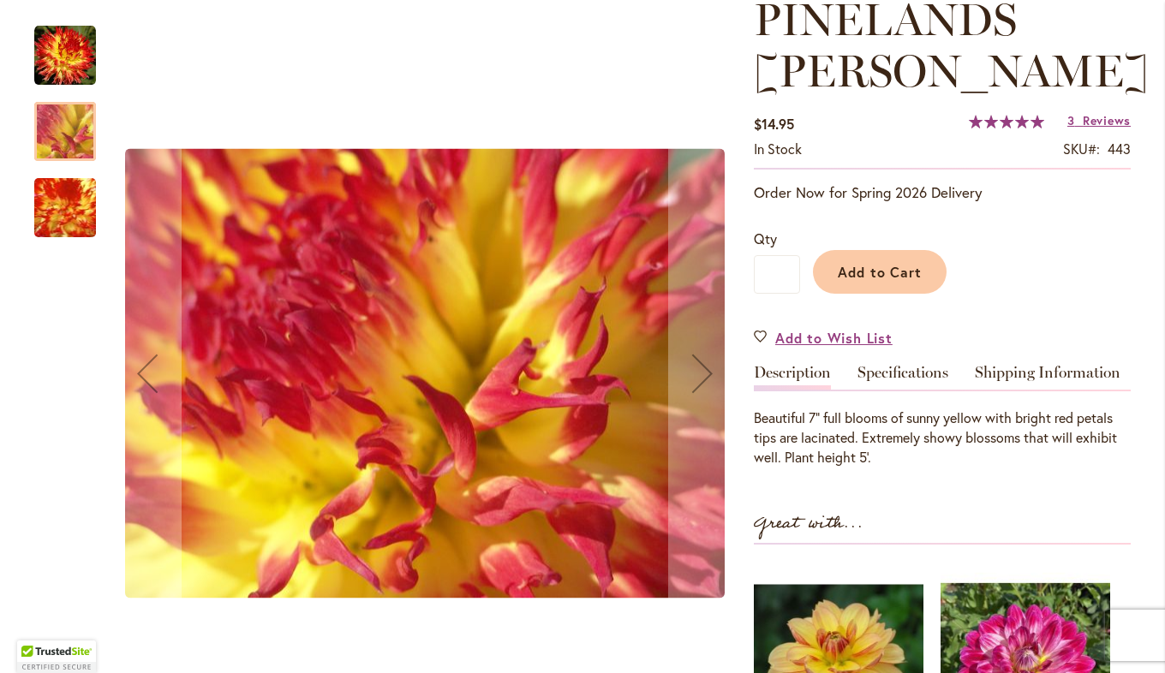
click at [62, 224] on img "PINELANDS PAM" at bounding box center [65, 208] width 119 height 118
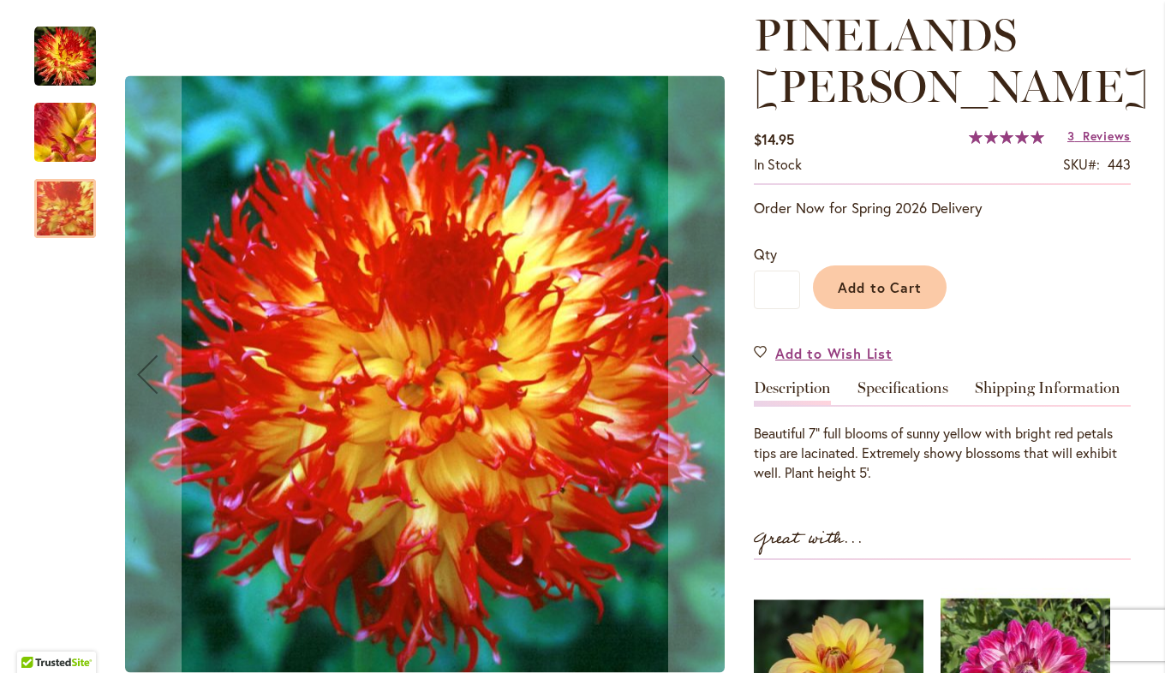
scroll to position [171, 0]
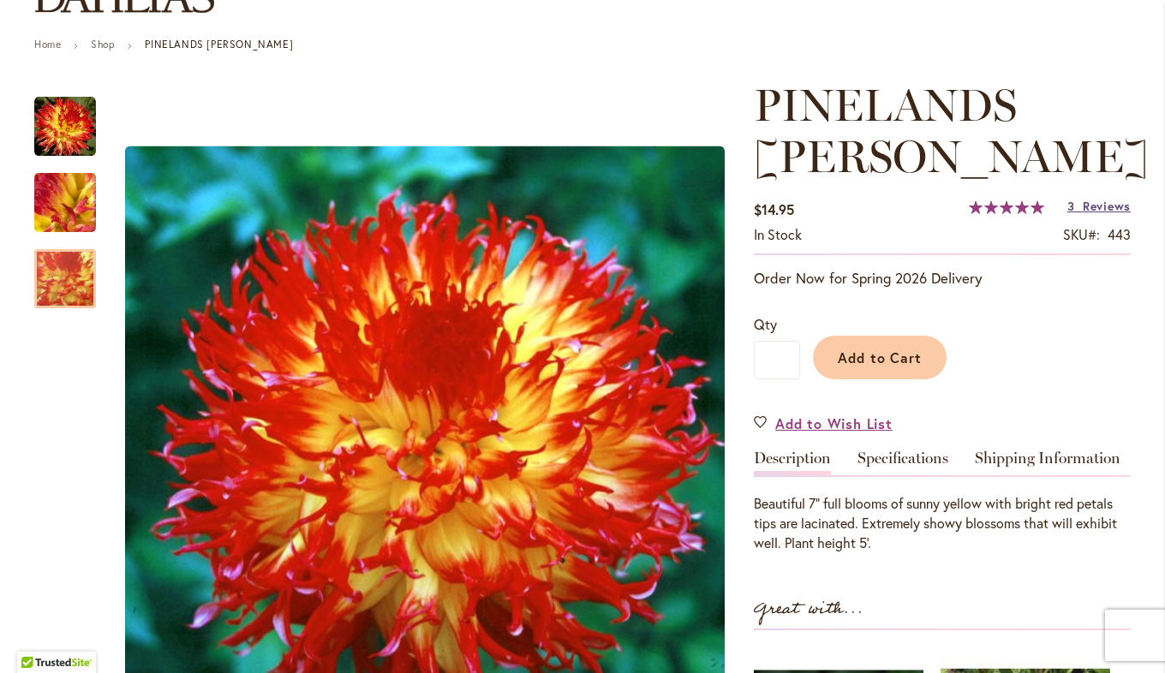
click at [1083, 198] on span "Reviews" at bounding box center [1107, 206] width 48 height 16
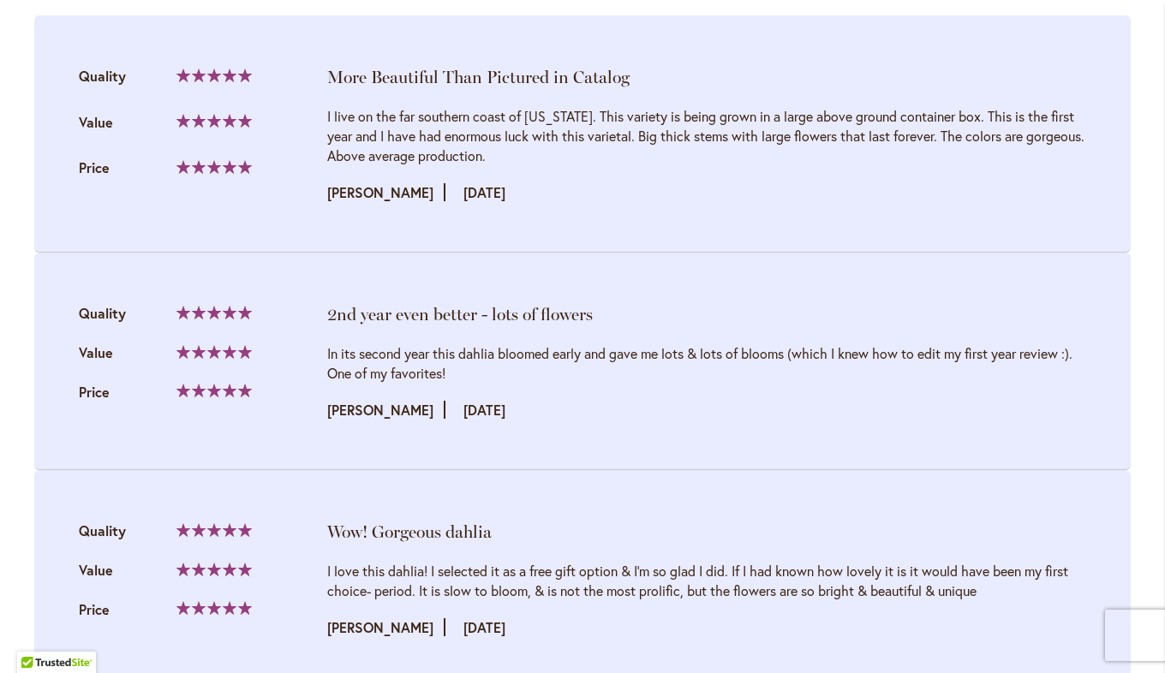
scroll to position [1970, 0]
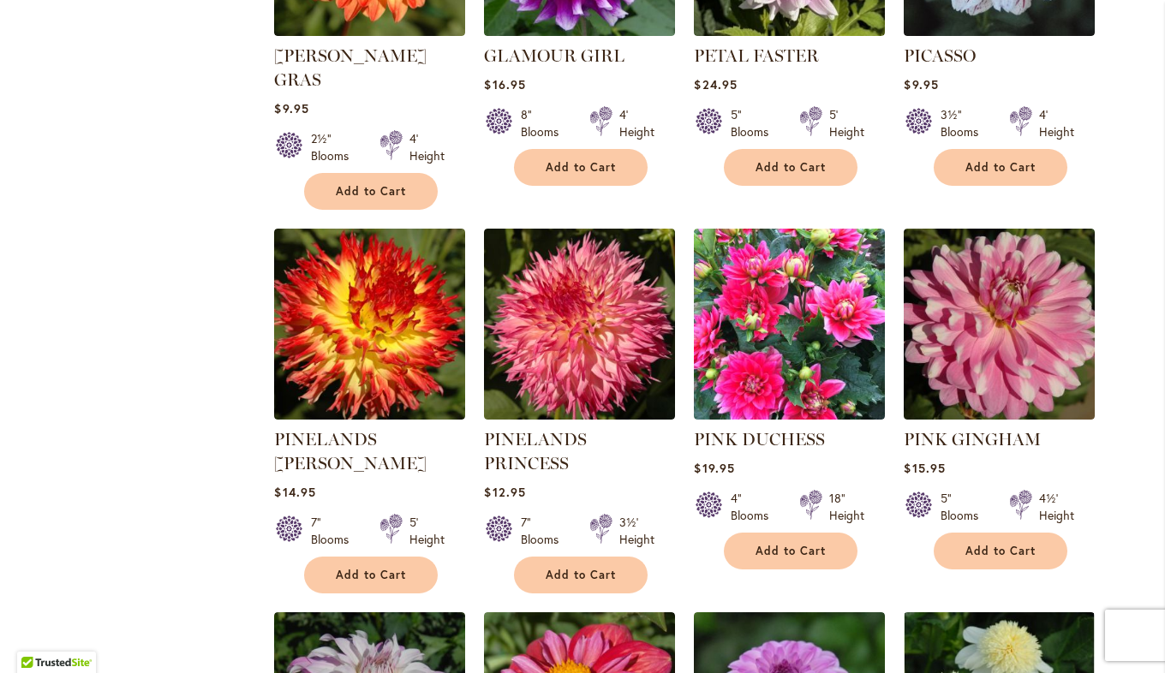
scroll to position [5396, 0]
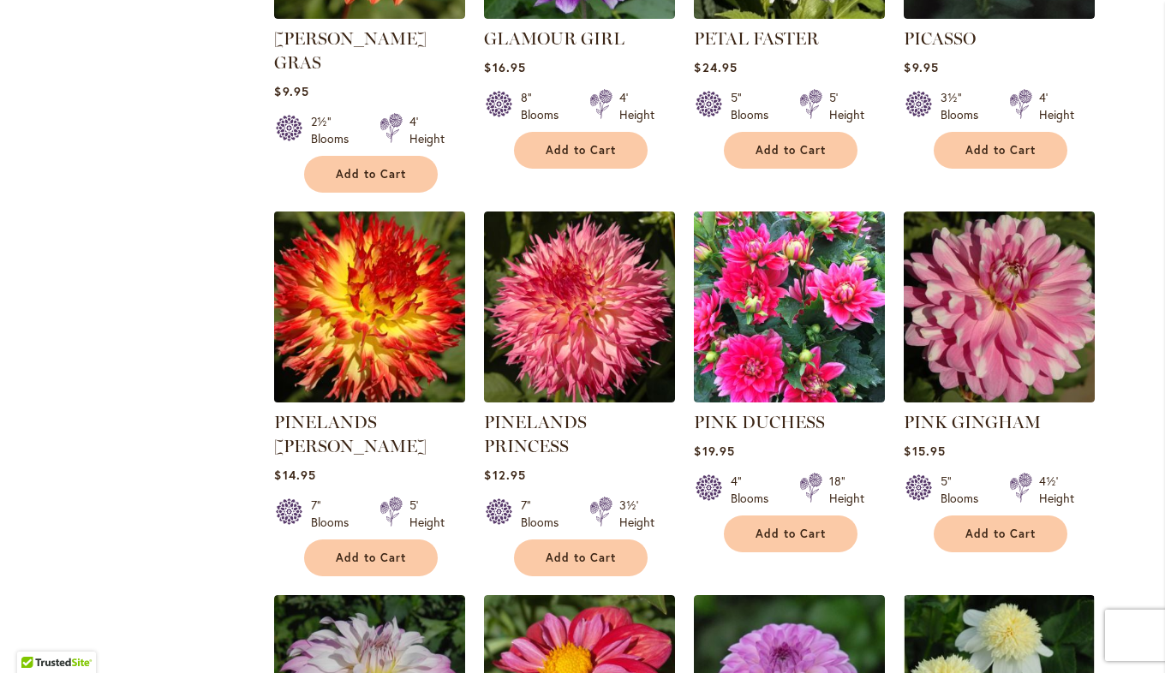
click at [356, 227] on img at bounding box center [370, 307] width 200 height 200
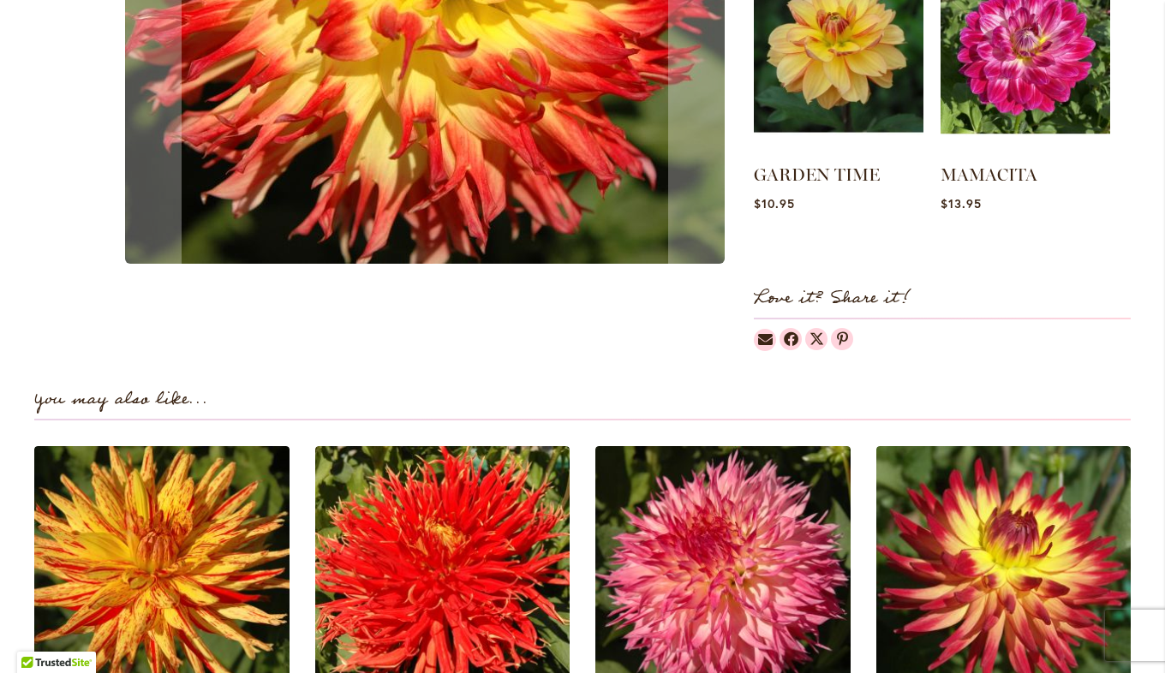
scroll to position [1028, 0]
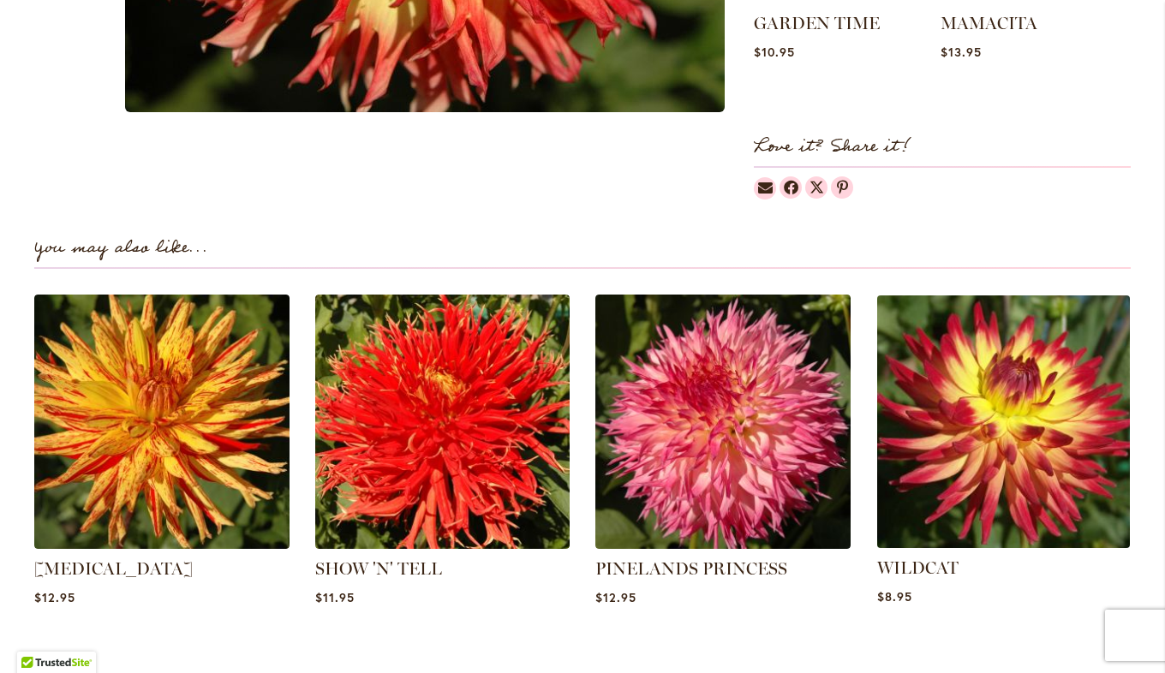
click at [992, 384] on img at bounding box center [1003, 422] width 266 height 266
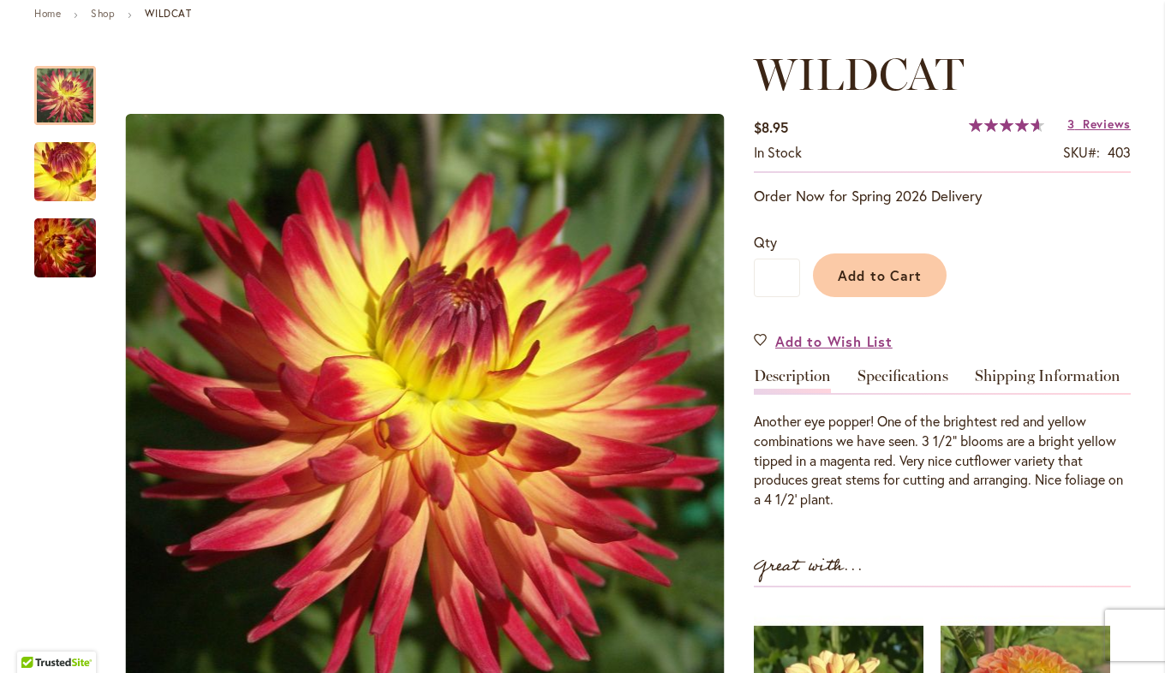
scroll to position [171, 0]
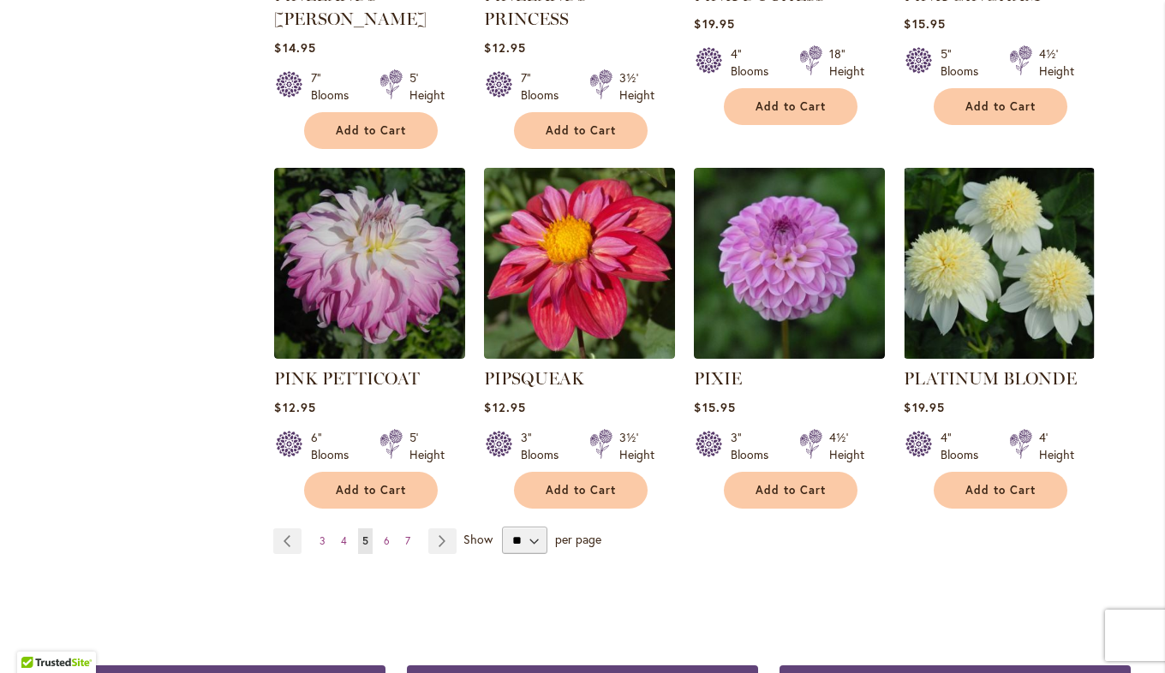
scroll to position [5824, 0]
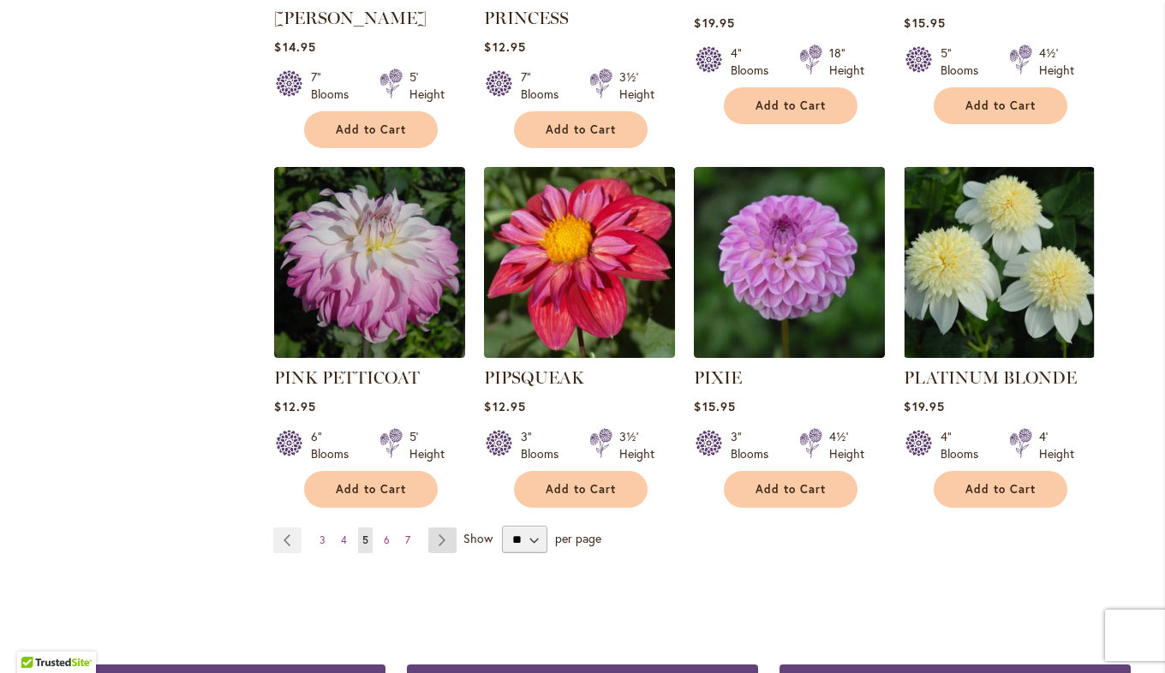
click at [434, 528] on link "Page Next" at bounding box center [442, 541] width 28 height 26
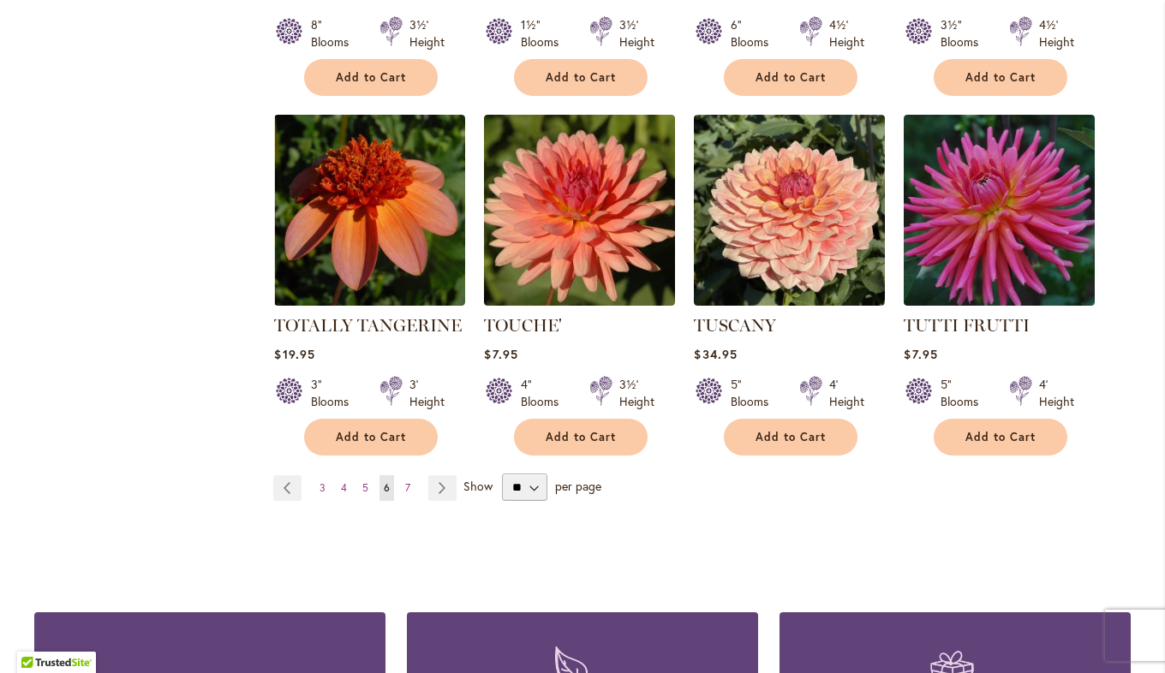
scroll to position [5824, 0]
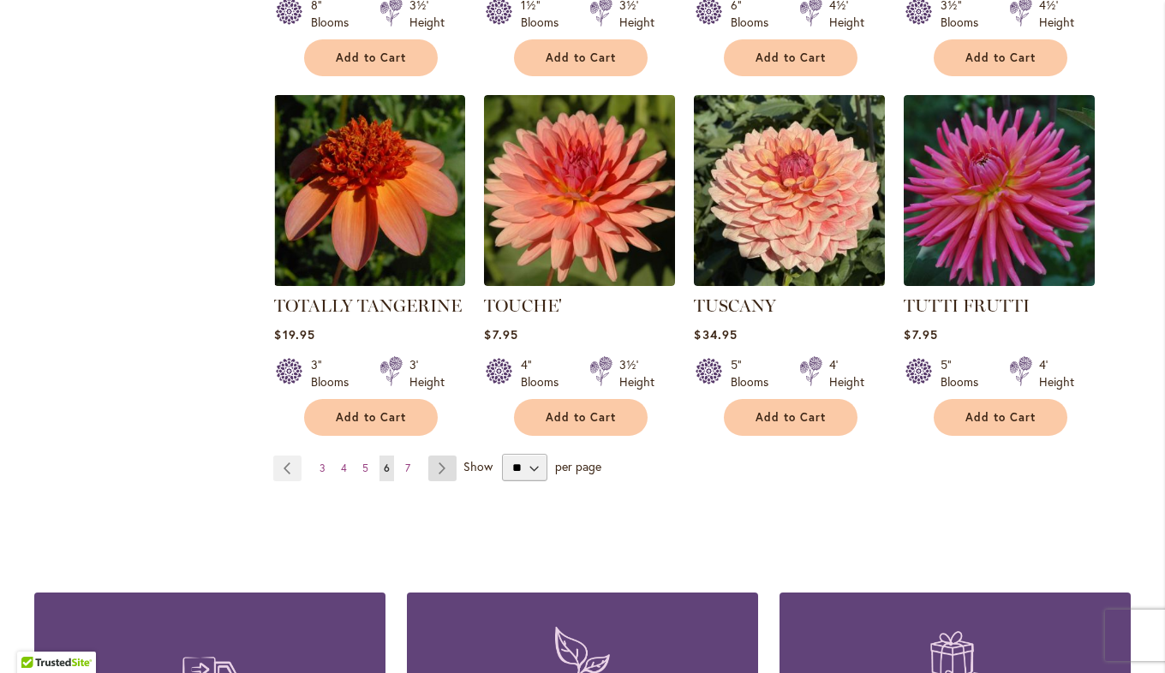
click at [429, 456] on link "Page Next" at bounding box center [442, 469] width 28 height 26
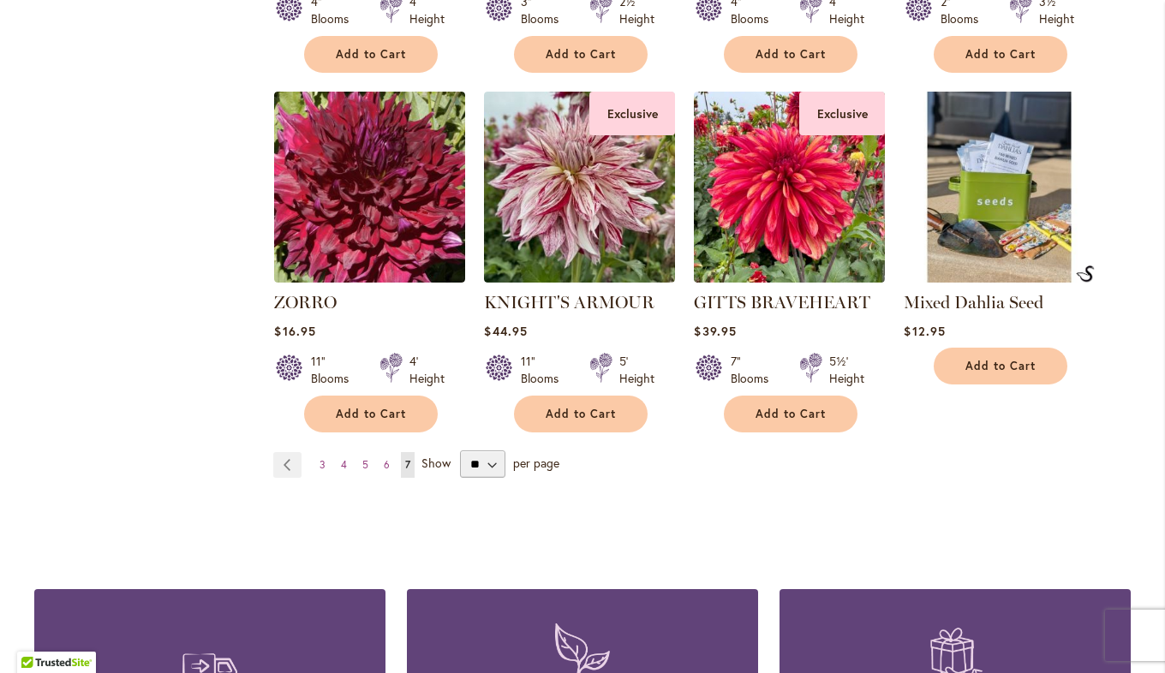
scroll to position [2570, 0]
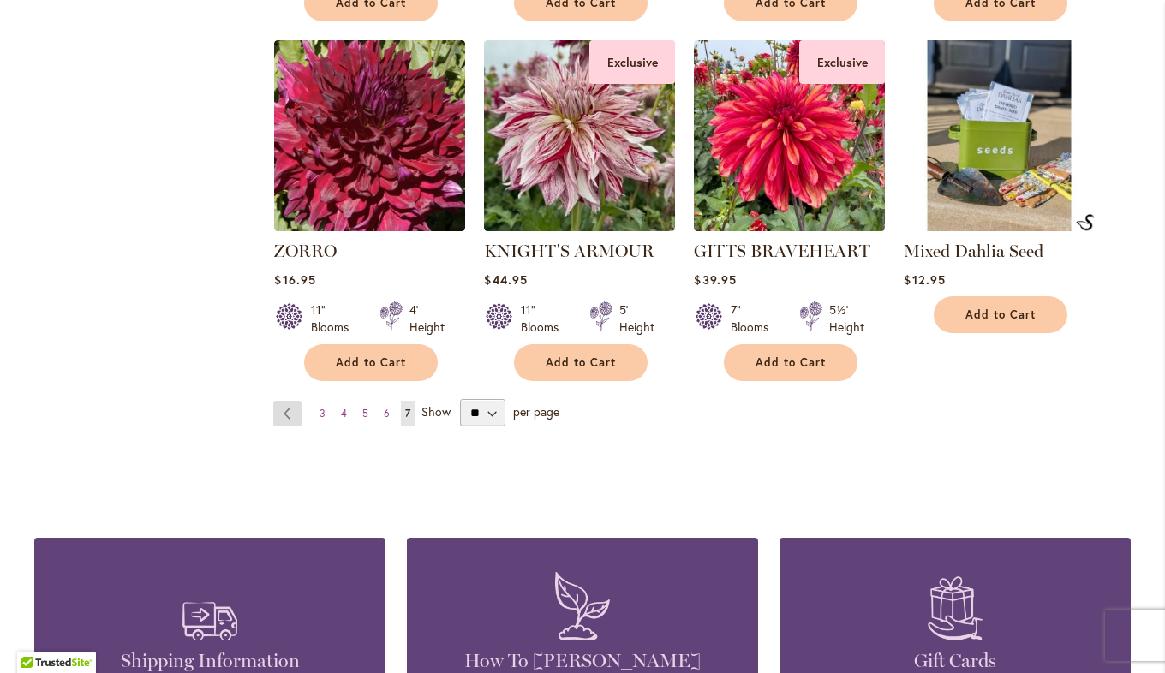
click at [280, 401] on link "Page Previous" at bounding box center [287, 414] width 28 height 26
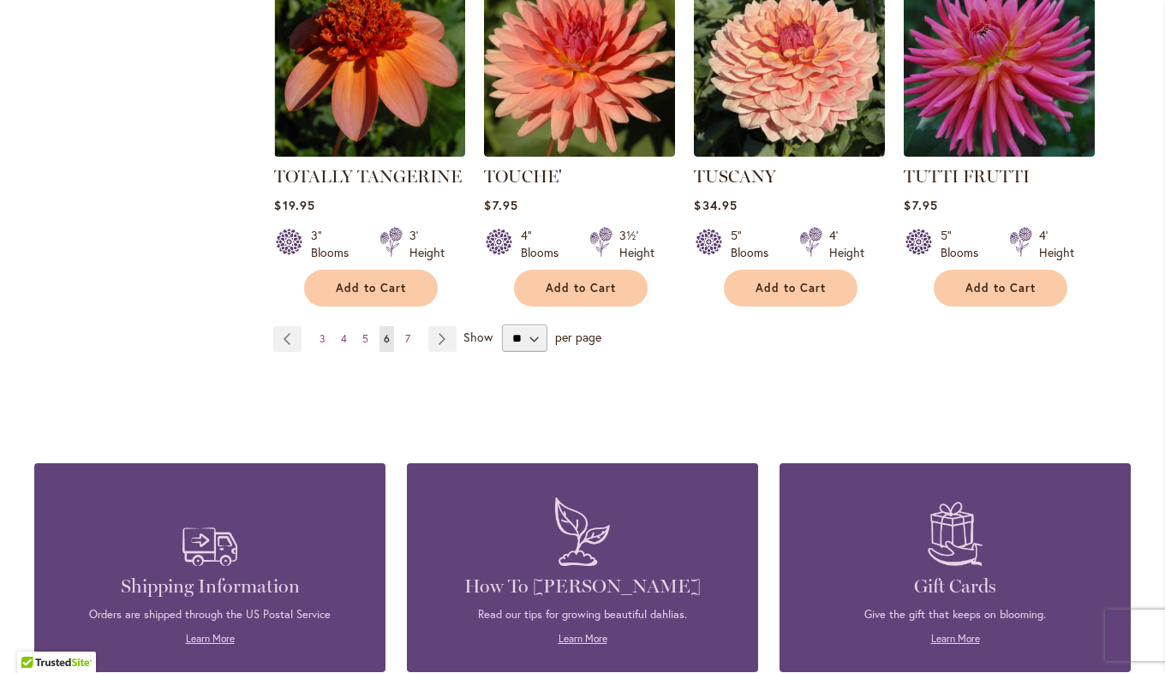
scroll to position [5910, 0]
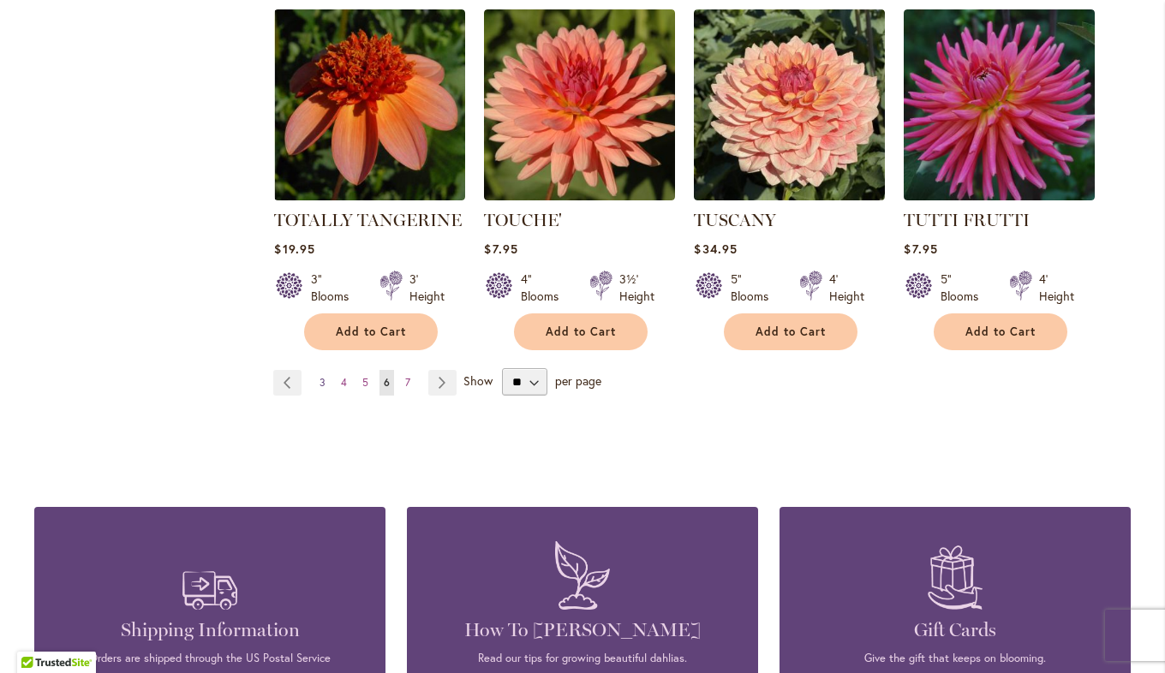
click at [319, 376] on span "3" at bounding box center [322, 382] width 6 height 13
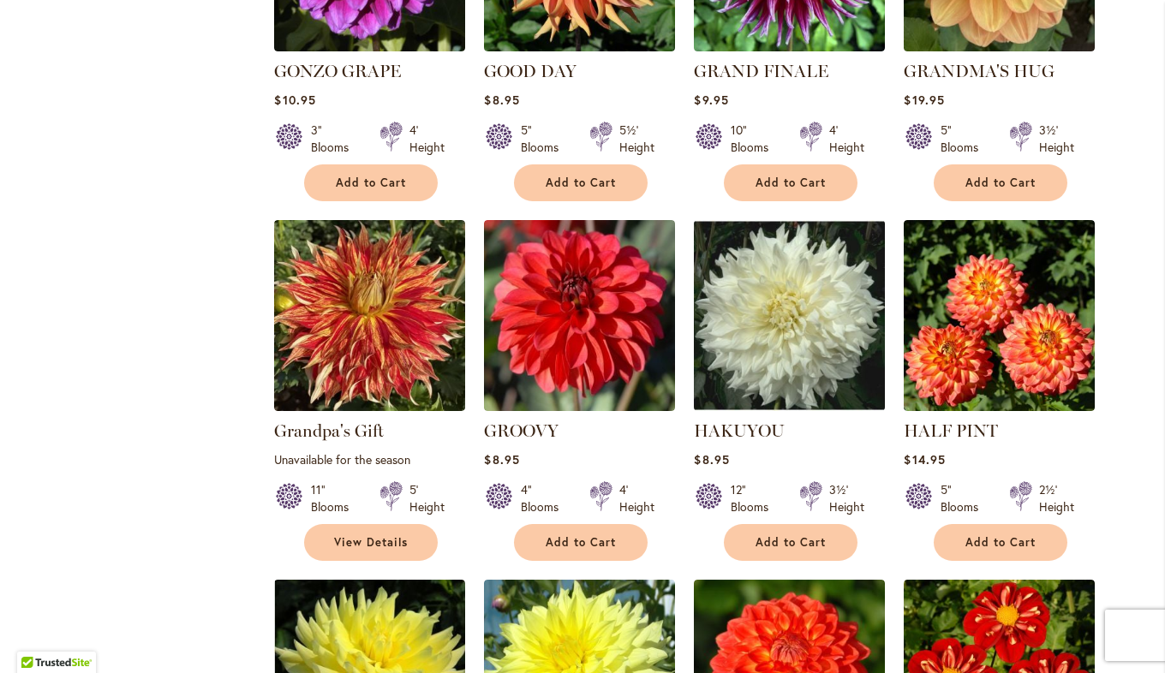
scroll to position [3169, 0]
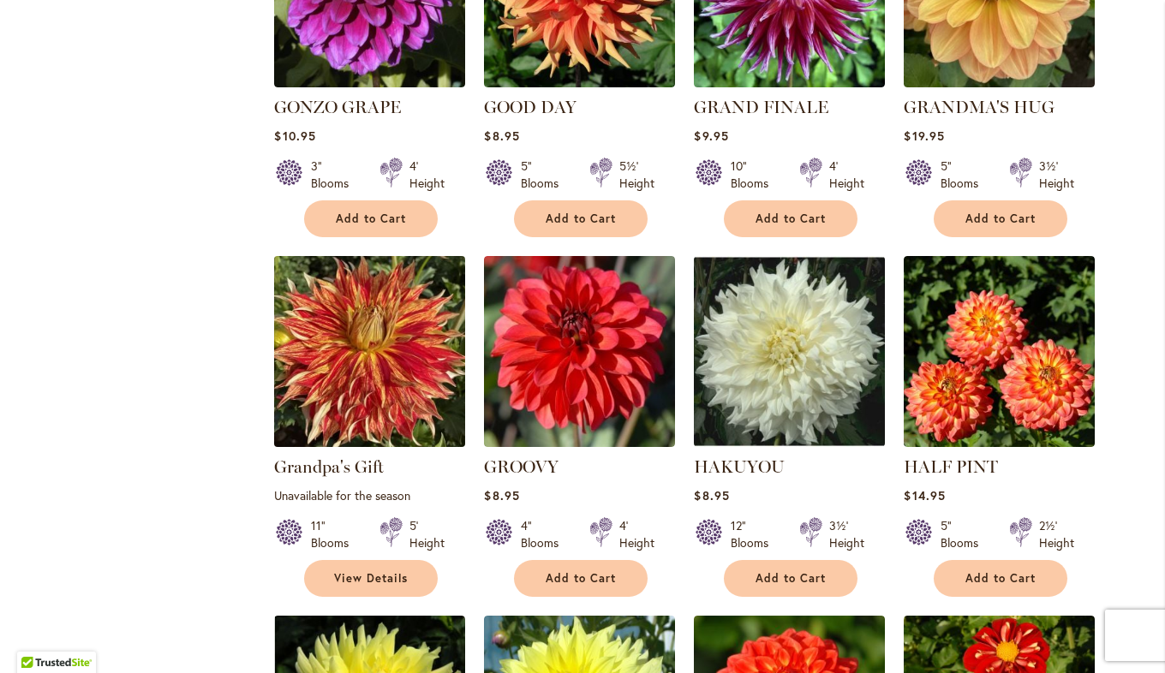
click at [372, 280] on img at bounding box center [370, 352] width 200 height 200
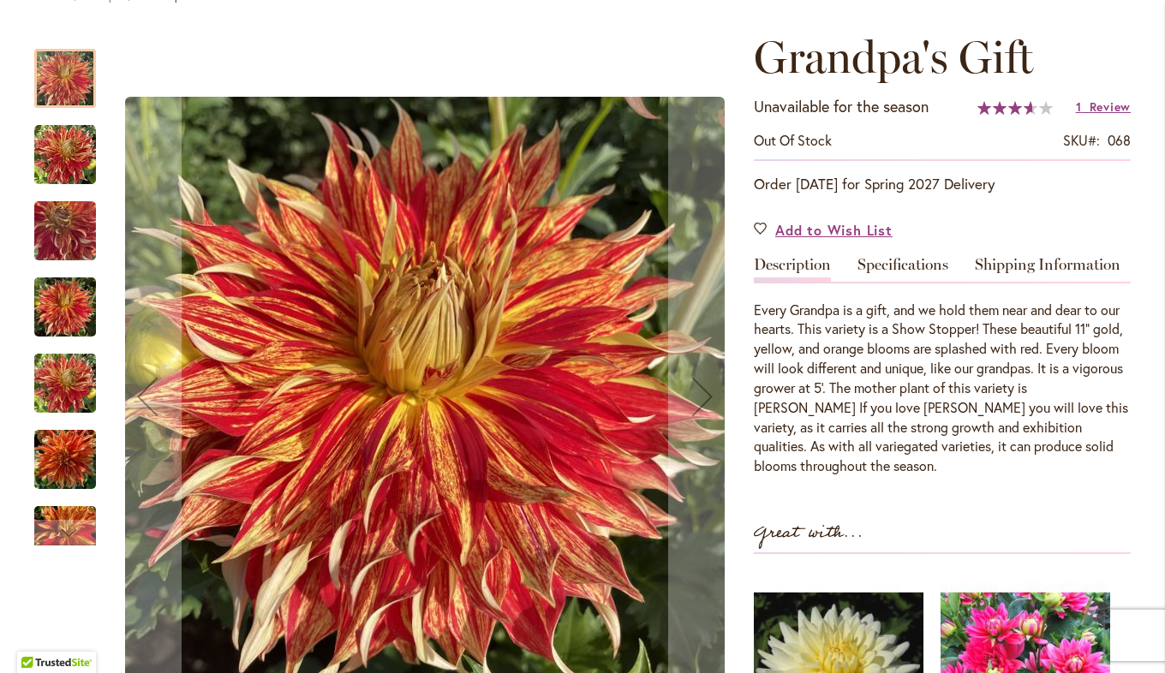
scroll to position [257, 0]
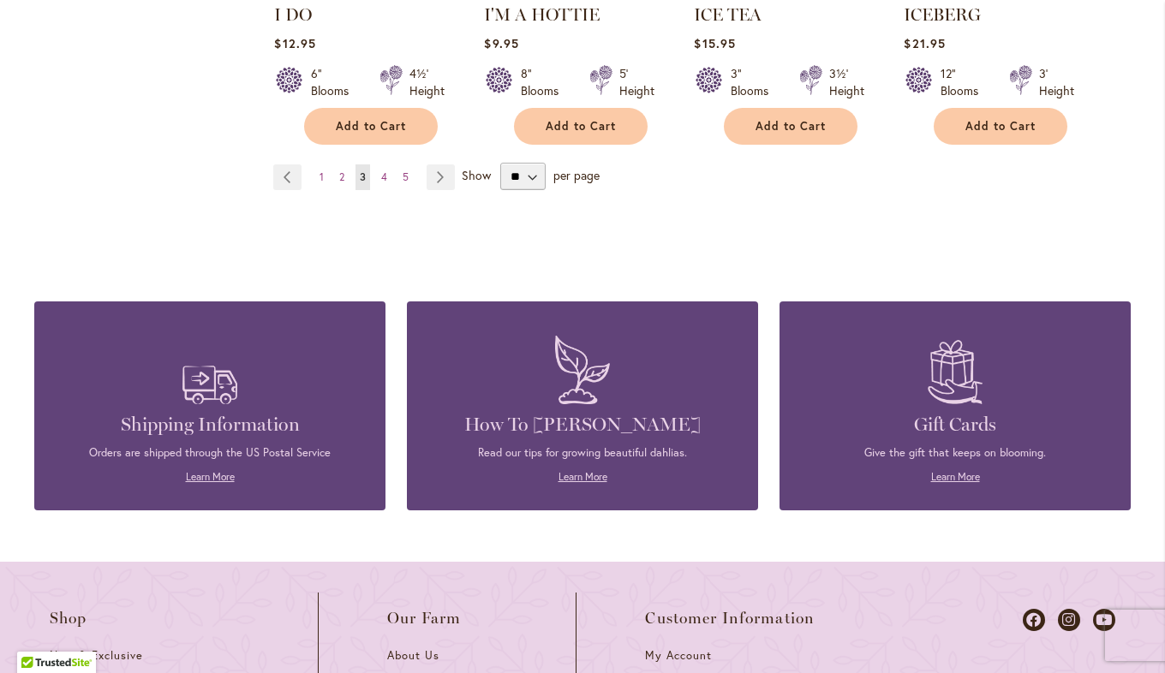
scroll to position [5824, 0]
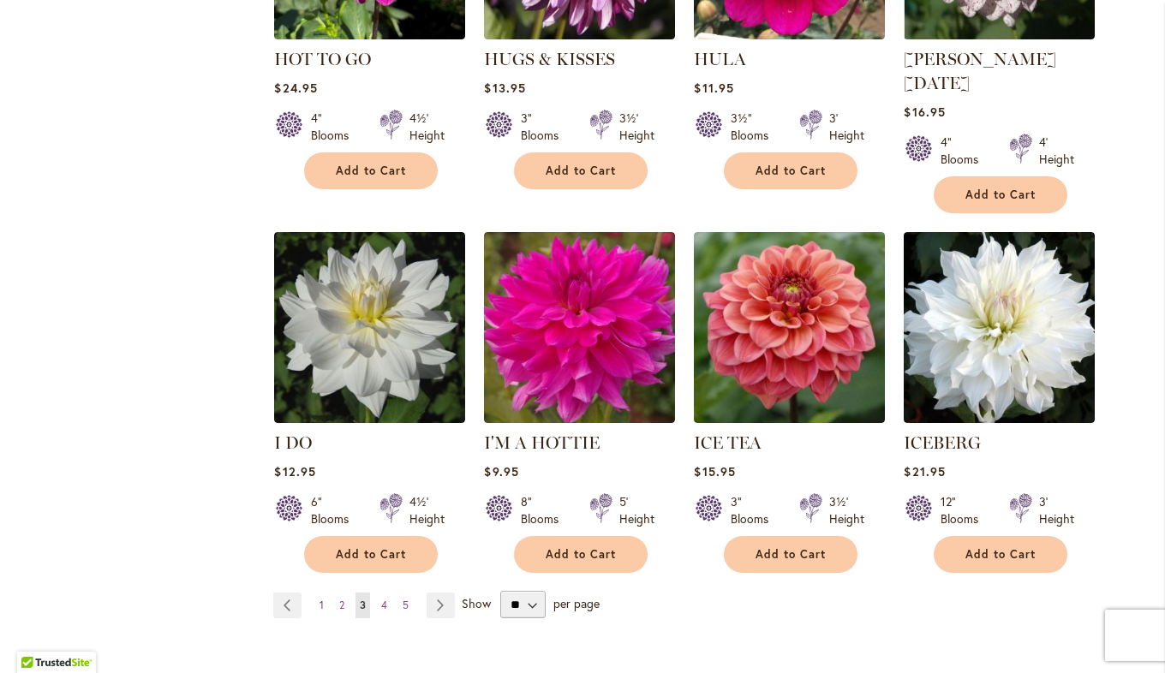
click at [319, 599] on span "1" at bounding box center [321, 605] width 4 height 13
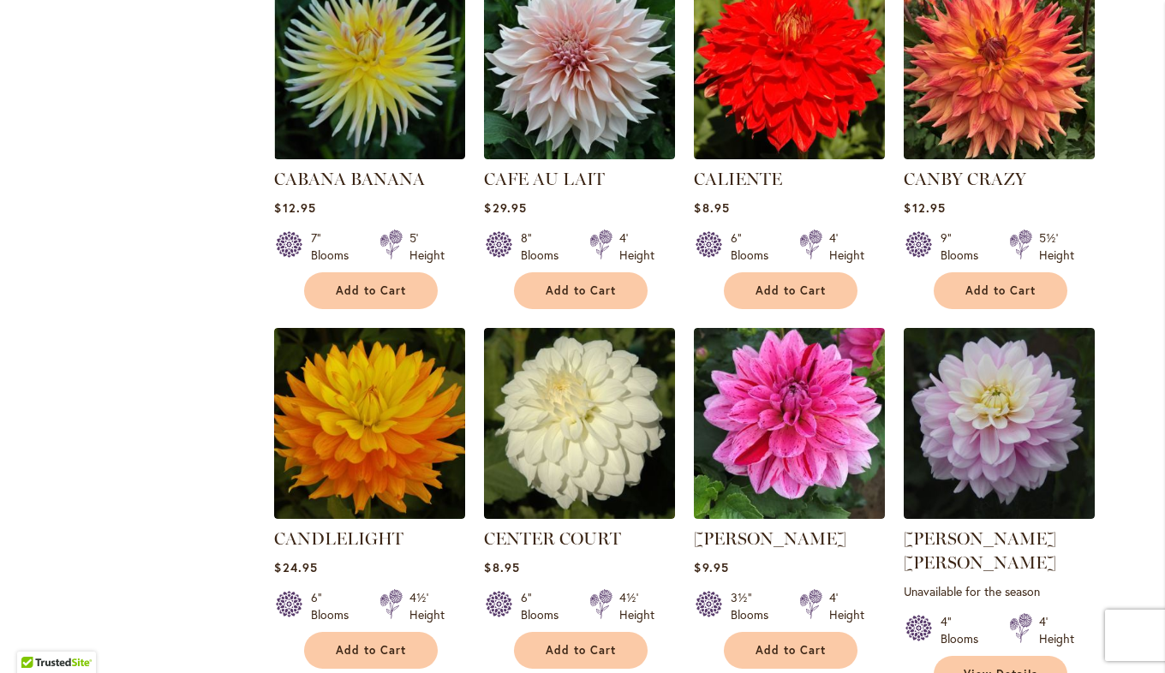
scroll to position [5653, 0]
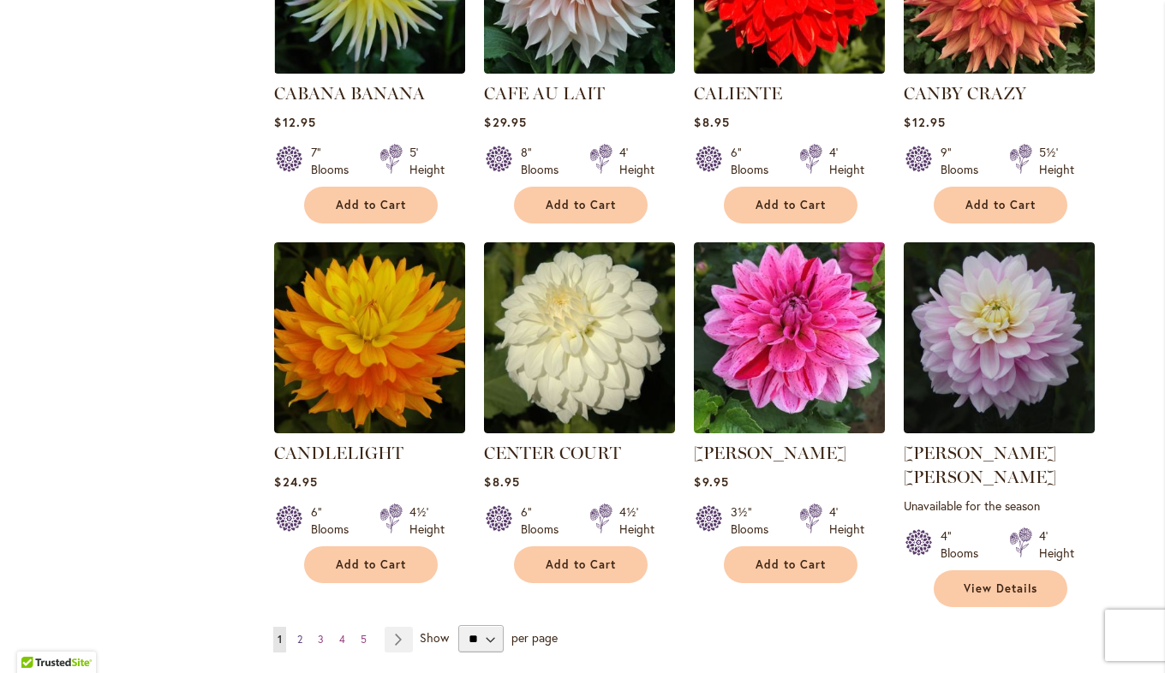
click at [297, 633] on span "2" at bounding box center [299, 639] width 5 height 13
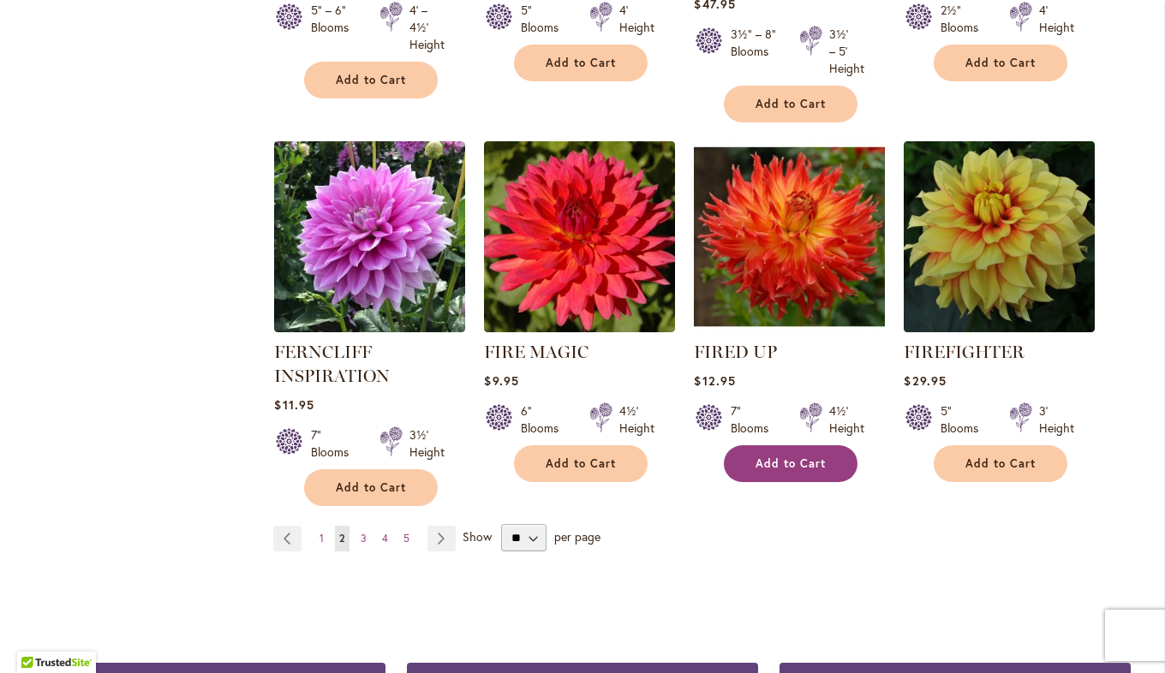
scroll to position [5910, 0]
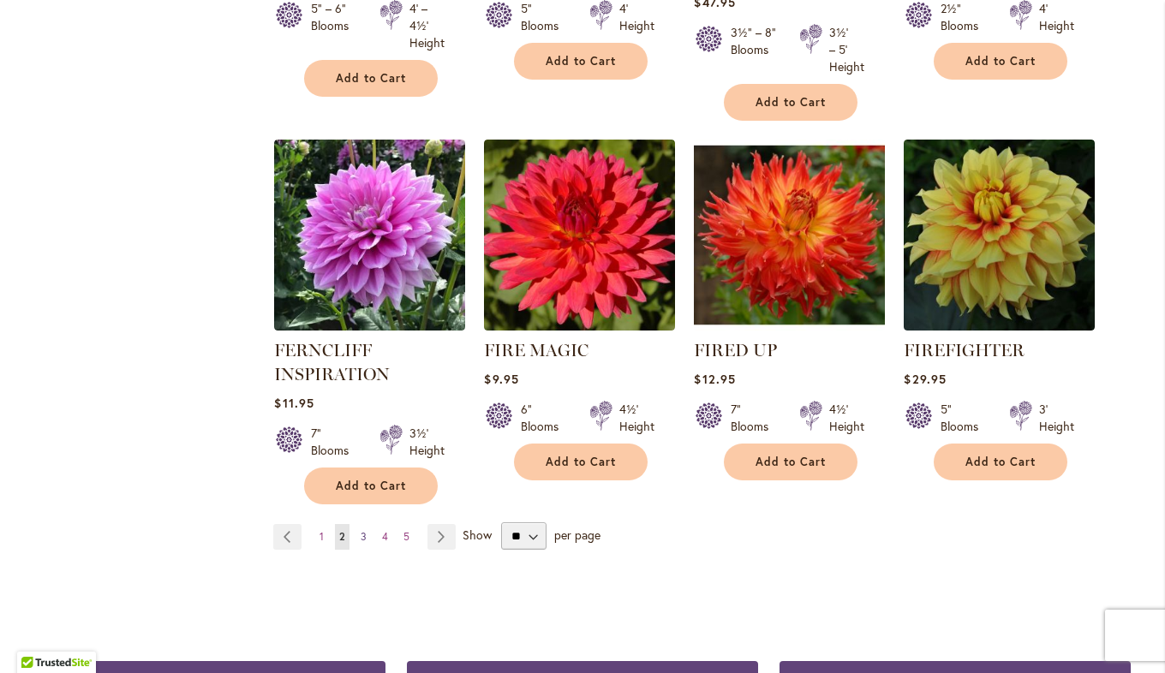
click at [356, 524] on link "Page 3" at bounding box center [363, 537] width 15 height 26
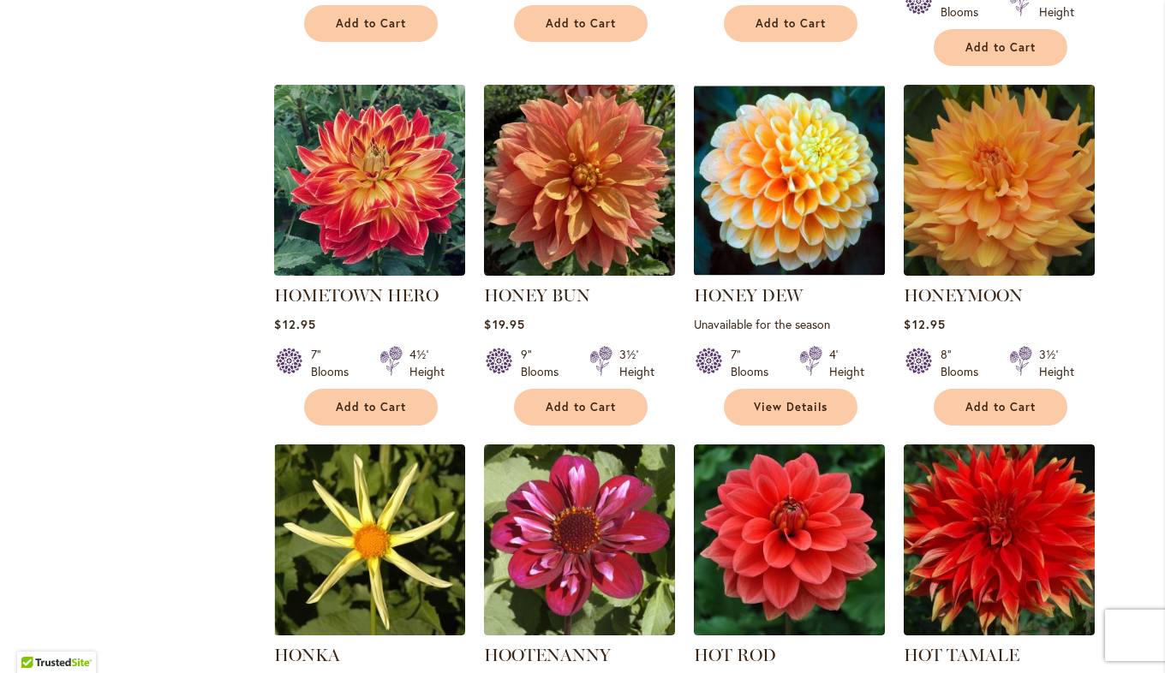
scroll to position [4882, 0]
